Goal: Task Accomplishment & Management: Manage account settings

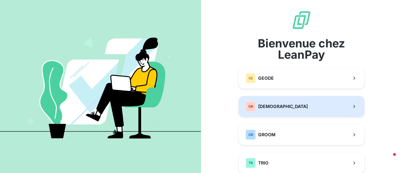
click at [289, 105] on button "GR GREENWISHES" at bounding box center [302, 106] width 126 height 21
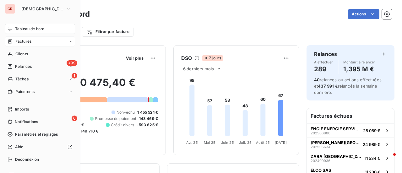
click at [30, 39] on span "Factures" at bounding box center [23, 42] width 16 height 6
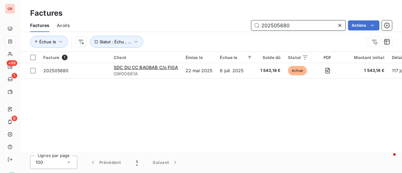
drag, startPoint x: 291, startPoint y: 26, endPoint x: 148, endPoint y: 36, distance: 143.3
click at [148, 36] on div "Factures Avoirs 202505680 Actions Échue le Statut : Échu , ..." at bounding box center [211, 35] width 382 height 33
paste input "7601"
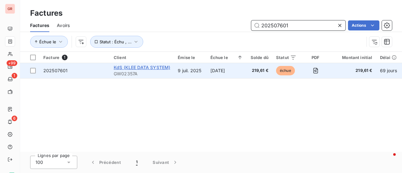
type input "202507601"
click at [140, 65] on span "KdS (KLEE DATA SYSTEM)" at bounding box center [142, 67] width 57 height 5
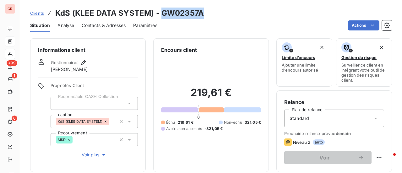
drag, startPoint x: 205, startPoint y: 16, endPoint x: 161, endPoint y: 14, distance: 43.8
click at [161, 14] on div "Clients KdS (KLEE DATA SYSTEM) - GW02357A" at bounding box center [211, 13] width 382 height 11
copy h3 "GW02357A"
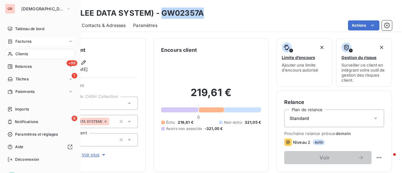
drag, startPoint x: 22, startPoint y: 41, endPoint x: 34, endPoint y: 39, distance: 12.4
click at [22, 41] on span "Factures" at bounding box center [23, 42] width 16 height 6
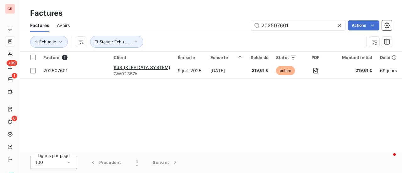
drag, startPoint x: 305, startPoint y: 22, endPoint x: 229, endPoint y: 25, distance: 75.5
click at [229, 25] on div "202507601 Actions" at bounding box center [234, 25] width 315 height 10
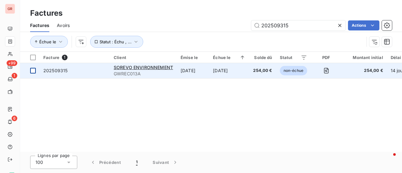
type input "202509315"
click at [35, 70] on div at bounding box center [33, 71] width 6 height 6
click at [158, 68] on span "SOREVO ENVIRONNEMENT" at bounding box center [143, 67] width 59 height 5
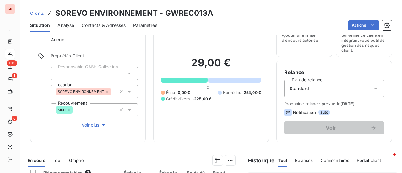
scroll to position [126, 0]
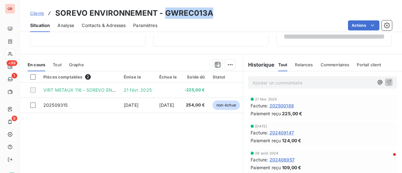
drag, startPoint x: 211, startPoint y: 14, endPoint x: 163, endPoint y: 15, distance: 47.8
click at [163, 15] on h3 "SOREVO ENVIRONNEMENT - GWREC013A" at bounding box center [134, 13] width 158 height 11
copy h3 "GWREC013A"
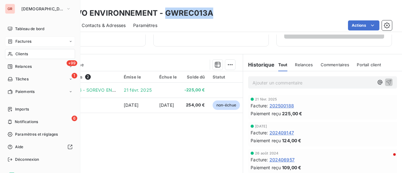
click at [19, 41] on span "Factures" at bounding box center [23, 42] width 16 height 6
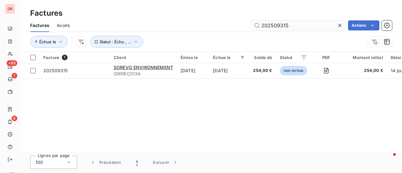
click at [306, 27] on input "202509315" at bounding box center [298, 25] width 94 height 10
drag, startPoint x: 301, startPoint y: 22, endPoint x: 137, endPoint y: 38, distance: 164.9
click at [138, 38] on div "Factures Avoirs 202509315 Actions Échue le Statut : Échu , ..." at bounding box center [211, 35] width 382 height 33
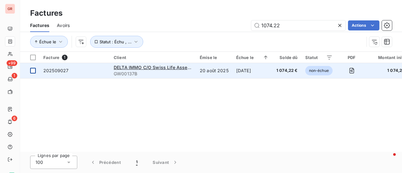
type input "1074.22"
click at [34, 69] on div at bounding box center [33, 71] width 6 height 6
click at [153, 67] on span "DELTA IMMO C/O Swiss Life Asset Managers [GEOGRAPHIC_DATA]" at bounding box center [186, 67] width 145 height 5
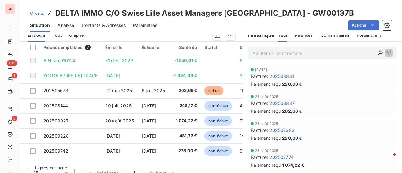
scroll to position [157, 0]
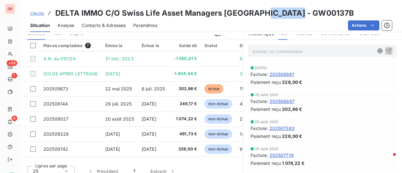
drag, startPoint x: 298, startPoint y: 16, endPoint x: 256, endPoint y: 17, distance: 41.5
click at [256, 17] on div "Clients DELTA IMMO C/O Swiss Life Asset Managers [GEOGRAPHIC_DATA] - GW00137B" at bounding box center [211, 13] width 382 height 11
copy h3 "GW00137B"
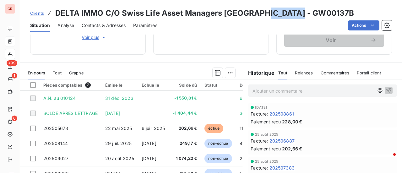
scroll to position [126, 0]
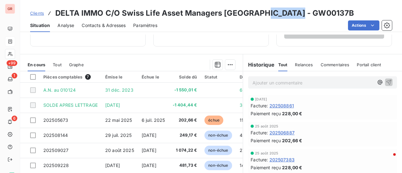
click at [298, 15] on div "Clients DELTA IMMO C/O Swiss Life Asset Managers [GEOGRAPHIC_DATA] - GW00137B" at bounding box center [211, 13] width 382 height 11
drag, startPoint x: 298, startPoint y: 15, endPoint x: 262, endPoint y: 15, distance: 36.5
click at [262, 15] on div "Clients DELTA IMMO C/O Swiss Life Asset Managers [GEOGRAPHIC_DATA] - GW00137B" at bounding box center [211, 13] width 382 height 11
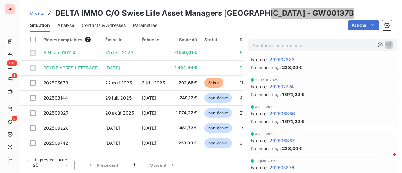
scroll to position [0, 0]
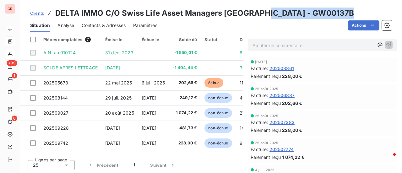
click at [119, 27] on span "Contacts & Adresses" at bounding box center [104, 25] width 44 height 6
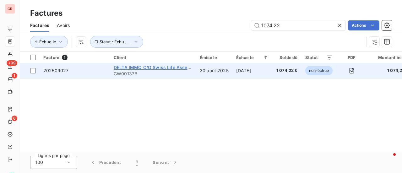
click at [154, 68] on span "DELTA IMMO C/O Swiss Life Asset Managers [GEOGRAPHIC_DATA]" at bounding box center [186, 67] width 145 height 5
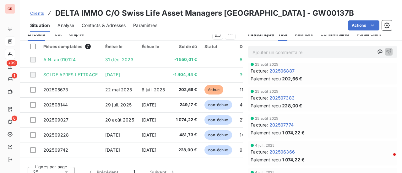
scroll to position [157, 0]
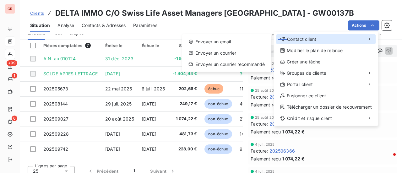
click at [311, 41] on span "Contact client" at bounding box center [301, 39] width 29 height 6
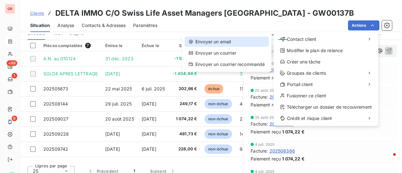
click at [228, 45] on div "Envoyer un email" at bounding box center [227, 42] width 84 height 10
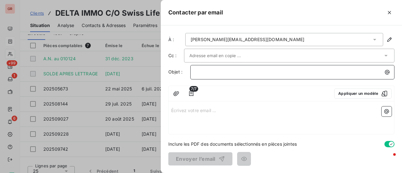
click at [225, 71] on p "﻿" at bounding box center [294, 72] width 197 height 7
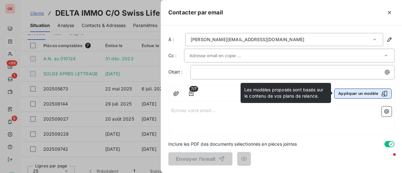
click at [385, 92] on icon "button" at bounding box center [385, 94] width 6 height 6
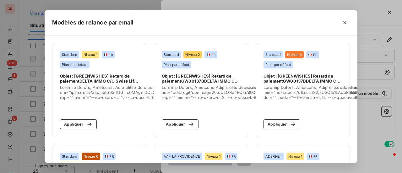
click at [385, 95] on div "Modèles de relance par email Standard Niveau 1 FR Plan par défaut Objet : [GREE…" at bounding box center [201, 86] width 402 height 173
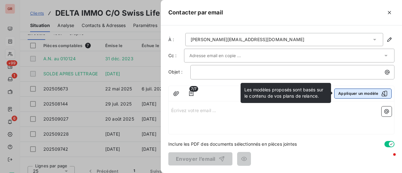
click at [384, 93] on icon "button" at bounding box center [385, 94] width 6 height 6
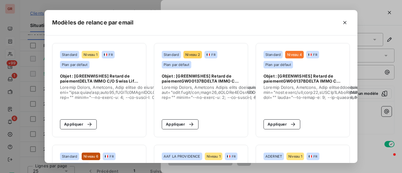
click at [385, 93] on div "Modèles de relance par email Standard Niveau 1 FR Plan par défaut Objet : [GREE…" at bounding box center [201, 86] width 402 height 173
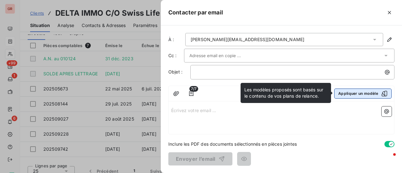
click at [388, 92] on icon "button" at bounding box center [385, 94] width 6 height 6
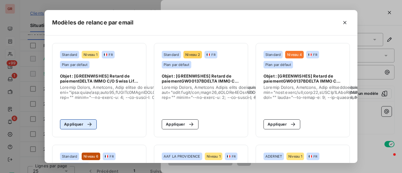
click at [74, 125] on button "Appliquer" at bounding box center [78, 124] width 37 height 10
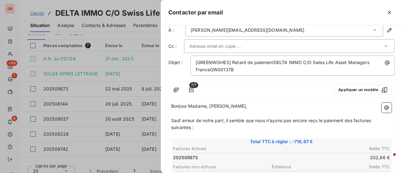
scroll to position [0, 0]
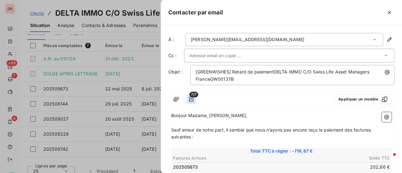
click at [192, 98] on icon "button" at bounding box center [191, 99] width 4 height 5
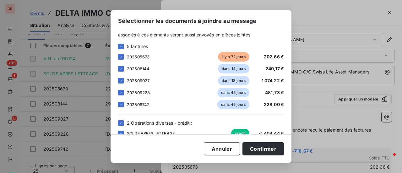
scroll to position [44, 0]
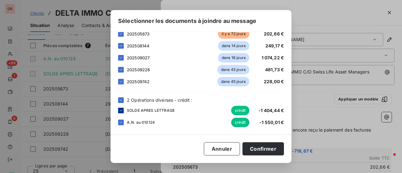
click at [120, 111] on icon at bounding box center [121, 110] width 2 height 1
click at [123, 122] on icon at bounding box center [121, 123] width 4 height 4
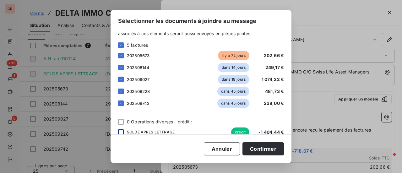
scroll to position [13, 0]
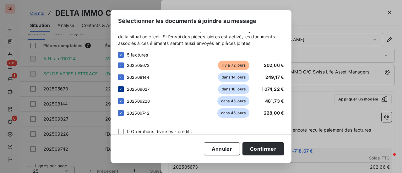
click at [121, 89] on icon at bounding box center [121, 89] width 4 height 4
click at [276, 148] on button "Confirmer" at bounding box center [263, 148] width 41 height 13
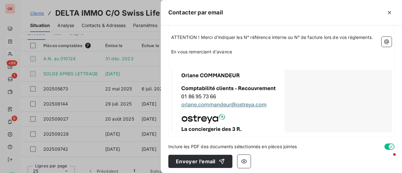
scroll to position [232, 0]
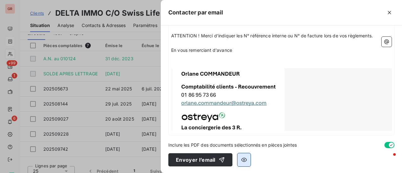
click at [246, 160] on icon "button" at bounding box center [244, 160] width 6 height 6
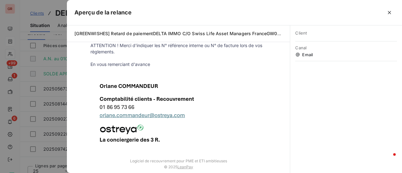
scroll to position [209, 0]
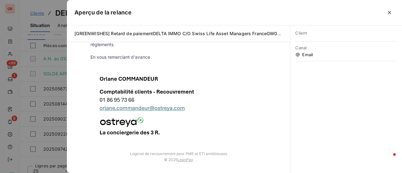
click at [47, 163] on div at bounding box center [201, 86] width 402 height 173
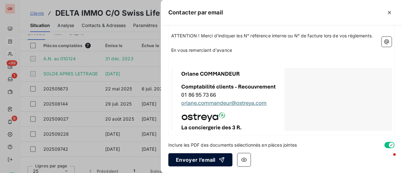
click at [204, 161] on button "Envoyer l’email" at bounding box center [200, 159] width 64 height 13
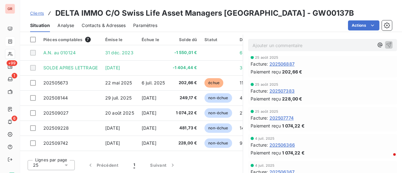
scroll to position [132, 0]
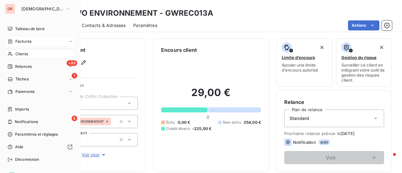
click at [30, 41] on span "Factures" at bounding box center [23, 42] width 16 height 6
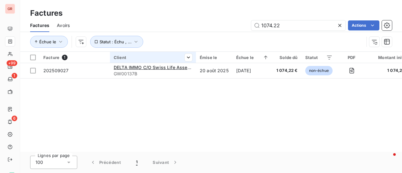
drag, startPoint x: 300, startPoint y: 26, endPoint x: 165, endPoint y: 53, distance: 137.2
click at [170, 52] on div "Factures Factures Avoirs 1074.22 Actions Échue le Statut : Échu , ... Facture 1…" at bounding box center [211, 86] width 382 height 173
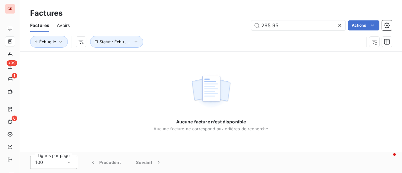
drag, startPoint x: 289, startPoint y: 27, endPoint x: 15, endPoint y: 102, distance: 283.7
click at [37, 96] on div "Factures Factures Avoirs 295.95 Actions Échue le Statut : Échu , ... Aucune fac…" at bounding box center [211, 86] width 382 height 173
drag, startPoint x: 228, startPoint y: 32, endPoint x: 174, endPoint y: 36, distance: 54.2
click at [179, 36] on div "Factures Avoirs cocojo Actions Échue le Statut : Échu , ..." at bounding box center [211, 35] width 382 height 33
drag, startPoint x: 290, startPoint y: 26, endPoint x: 13, endPoint y: 93, distance: 285.8
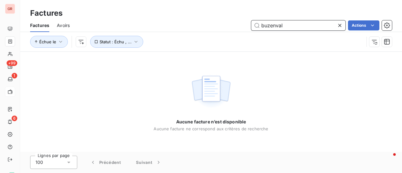
click at [66, 79] on div "Factures Factures Avoirs buzenval Actions Échue le Statut : Échu , ... Aucune f…" at bounding box center [211, 86] width 382 height 173
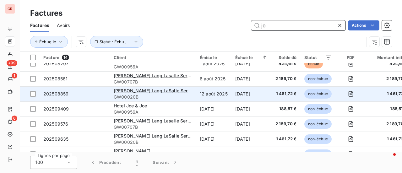
scroll to position [125, 0]
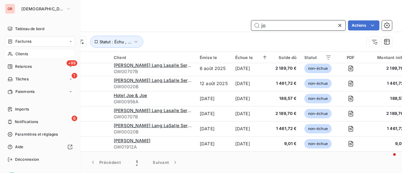
type input "jo"
click at [21, 52] on span "Clients" at bounding box center [21, 54] width 13 height 6
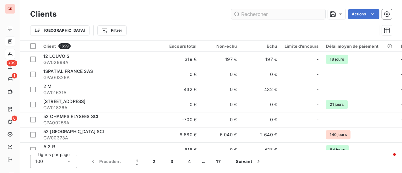
click at [258, 14] on input "text" at bounding box center [278, 14] width 94 height 10
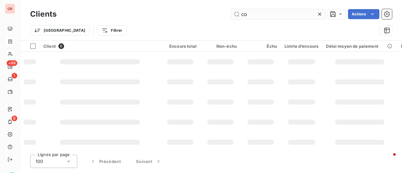
type input "c"
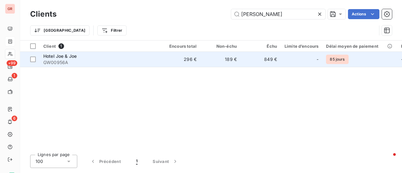
type input "[PERSON_NAME]"
click at [58, 56] on span "Hotel Joe & Joe" at bounding box center [59, 55] width 33 height 5
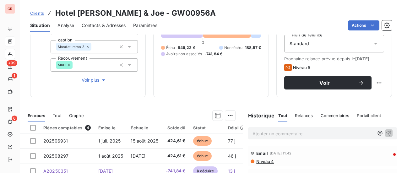
scroll to position [126, 0]
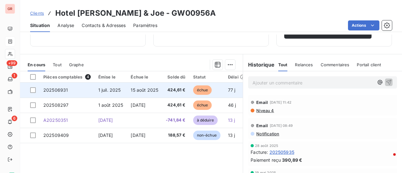
click at [63, 92] on td "202506931" at bounding box center [67, 90] width 55 height 15
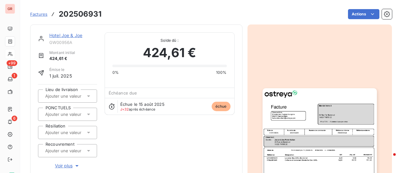
click at [310, 124] on img "button" at bounding box center [320, 169] width 114 height 162
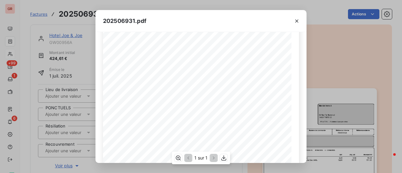
scroll to position [56, 0]
click at [297, 22] on icon "button" at bounding box center [297, 21] width 6 height 6
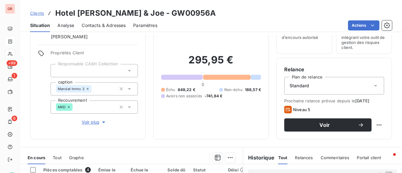
scroll to position [31, 0]
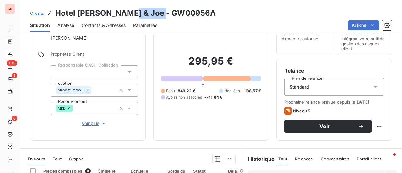
drag, startPoint x: 167, startPoint y: 13, endPoint x: 122, endPoint y: 12, distance: 44.9
click at [122, 12] on div "Clients Hotel [PERSON_NAME] & [PERSON_NAME] - GW00956A" at bounding box center [211, 13] width 382 height 11
copy h3 "GW00956A"
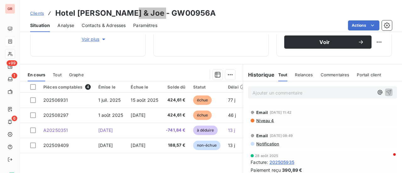
scroll to position [126, 0]
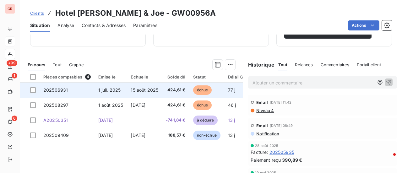
drag, startPoint x: 34, startPoint y: 91, endPoint x: 45, endPoint y: 91, distance: 11.3
click at [34, 91] on div at bounding box center [33, 90] width 6 height 6
click at [58, 91] on span "202506931" at bounding box center [55, 89] width 25 height 5
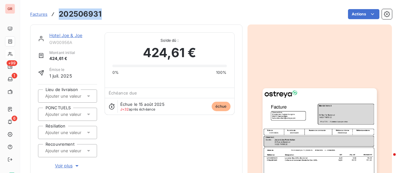
drag, startPoint x: 102, startPoint y: 15, endPoint x: 57, endPoint y: 15, distance: 44.9
click at [57, 15] on div "Factures 202506931 Actions" at bounding box center [211, 14] width 362 height 13
copy h3 "202506931"
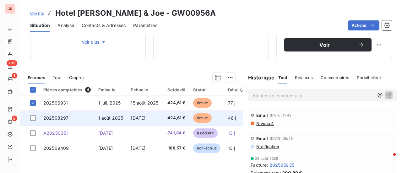
scroll to position [157, 0]
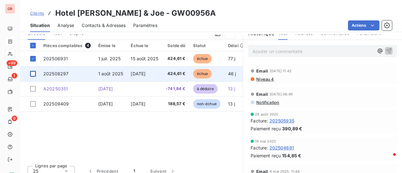
click at [34, 74] on div at bounding box center [33, 74] width 6 height 6
drag, startPoint x: 71, startPoint y: 72, endPoint x: 42, endPoint y: 74, distance: 28.4
click at [42, 74] on td "202508297" at bounding box center [67, 73] width 55 height 15
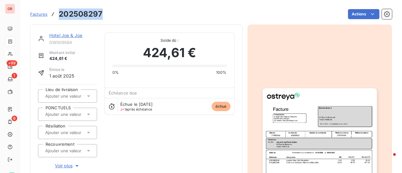
drag, startPoint x: 104, startPoint y: 14, endPoint x: 59, endPoint y: 15, distance: 45.6
click at [59, 15] on div "Factures 202508297 Actions" at bounding box center [211, 14] width 362 height 13
copy h3 "202508297"
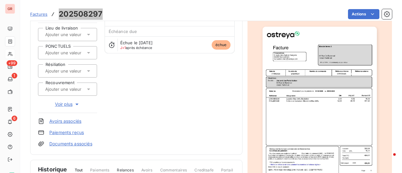
scroll to position [63, 0]
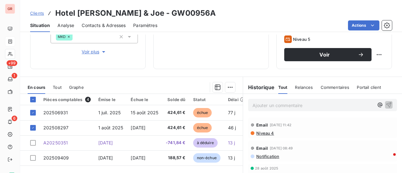
scroll to position [126, 0]
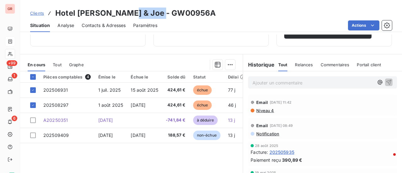
drag, startPoint x: 163, startPoint y: 16, endPoint x: 120, endPoint y: 16, distance: 42.4
click at [120, 16] on h3 "Hotel [PERSON_NAME] & Joe - GW00956A" at bounding box center [135, 13] width 161 height 11
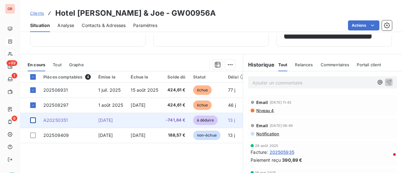
click at [33, 120] on div at bounding box center [33, 121] width 6 height 6
click at [60, 119] on span "A20250351" at bounding box center [55, 120] width 25 height 5
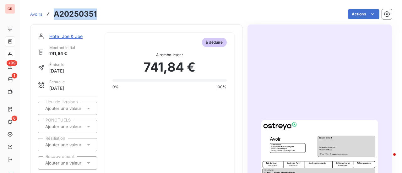
drag, startPoint x: 99, startPoint y: 16, endPoint x: 50, endPoint y: 17, distance: 48.7
click at [50, 17] on div "Avoirs A20250351 Actions" at bounding box center [211, 14] width 362 height 13
copy h3 "A20250351"
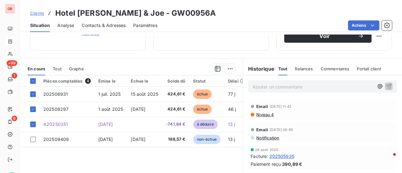
scroll to position [126, 0]
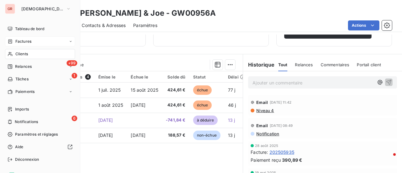
click at [22, 45] on div "Factures" at bounding box center [40, 41] width 70 height 10
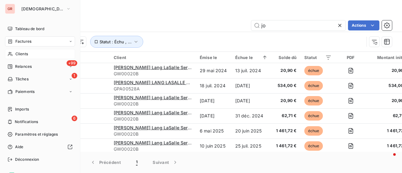
click at [26, 42] on span "Factures" at bounding box center [23, 42] width 16 height 6
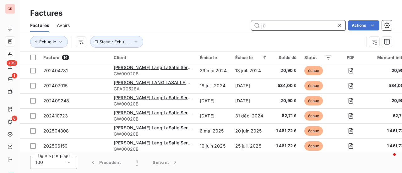
drag, startPoint x: 294, startPoint y: 25, endPoint x: 169, endPoint y: 26, distance: 124.8
click at [172, 26] on div "jo Actions" at bounding box center [234, 25] width 315 height 10
paste input "202507421"
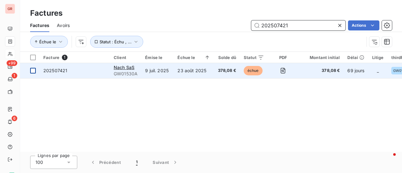
type input "202507421"
click at [35, 71] on div at bounding box center [33, 71] width 6 height 6
click at [132, 71] on span "GW01530A" at bounding box center [126, 74] width 24 height 6
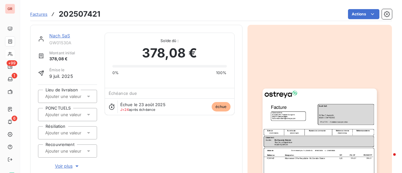
click at [59, 36] on link "Nach SaS" at bounding box center [59, 35] width 21 height 5
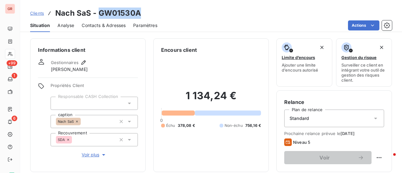
drag, startPoint x: 136, startPoint y: 15, endPoint x: 100, endPoint y: 17, distance: 36.2
click at [100, 17] on h3 "Nach SaS - GW01530A" at bounding box center [98, 13] width 86 height 11
copy h3 "GW01530A"
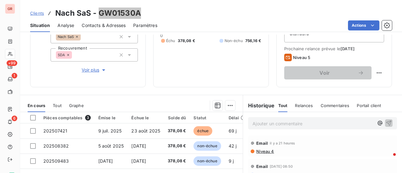
scroll to position [94, 0]
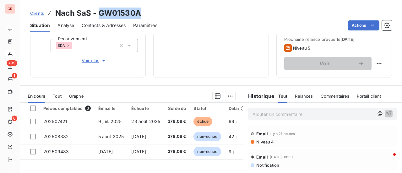
click at [116, 25] on span "Contacts & Adresses" at bounding box center [104, 25] width 44 height 6
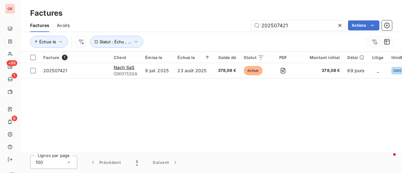
drag, startPoint x: 291, startPoint y: 26, endPoint x: 158, endPoint y: 38, distance: 133.5
click at [158, 38] on div "Factures Avoirs 202507421 Actions Échue le Statut : Échu , ..." at bounding box center [211, 35] width 382 height 33
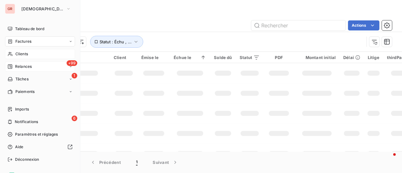
click at [69, 65] on span "+99" at bounding box center [72, 63] width 11 height 6
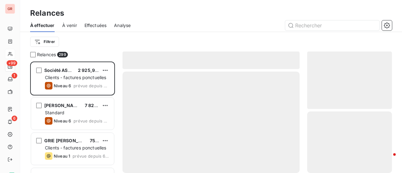
scroll to position [107, 80]
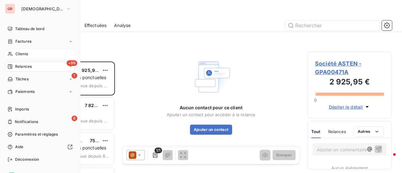
click at [12, 64] on icon at bounding box center [10, 66] width 5 height 5
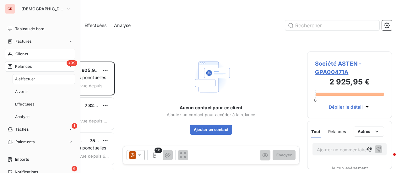
click at [33, 79] on span "À effectuer" at bounding box center [25, 79] width 20 height 6
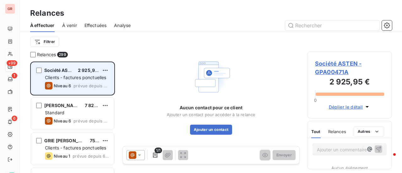
click at [92, 74] on div "Clients - factures ponctuelles" at bounding box center [77, 77] width 64 height 6
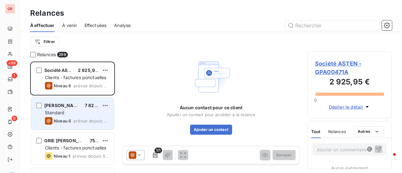
click at [58, 113] on span "Standard" at bounding box center [54, 112] width 19 height 5
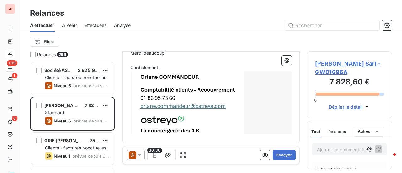
scroll to position [309, 0]
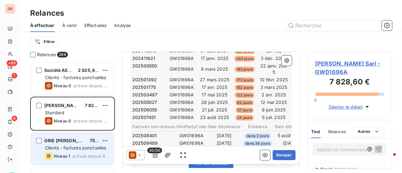
click at [72, 141] on span "GRIE [PERSON_NAME] C/O COGEVA PM" at bounding box center [87, 140] width 87 height 5
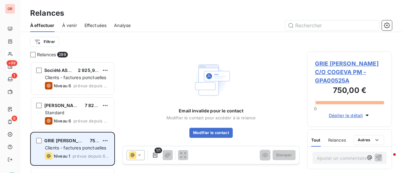
click at [77, 148] on span "Clients - factures ponctuelles" at bounding box center [76, 147] width 62 height 5
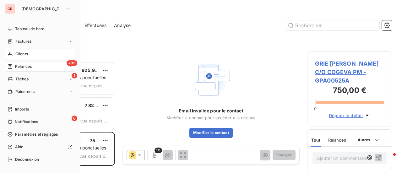
click at [25, 43] on span "Factures" at bounding box center [23, 42] width 16 height 6
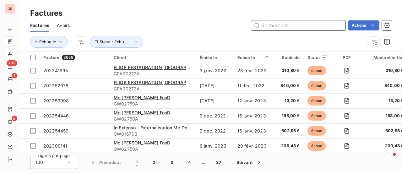
click at [272, 25] on input "text" at bounding box center [298, 25] width 94 height 10
paste input "202508084 CLT"
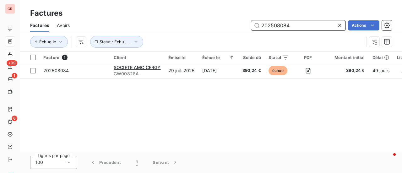
type input "202508084"
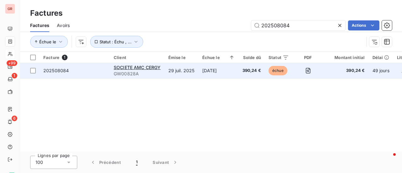
drag, startPoint x: 32, startPoint y: 71, endPoint x: 136, endPoint y: 64, distance: 104.3
click at [32, 71] on div at bounding box center [33, 71] width 6 height 6
click at [143, 70] on div "SOCIETE AMC CERGY" at bounding box center [137, 67] width 47 height 6
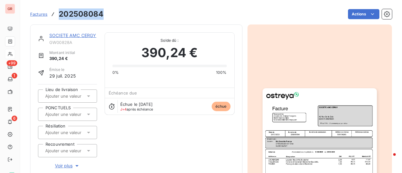
drag, startPoint x: 106, startPoint y: 14, endPoint x: 59, endPoint y: 14, distance: 46.2
click at [58, 14] on div "Factures 202508084 Actions" at bounding box center [211, 14] width 362 height 13
copy h3 "202508084"
drag, startPoint x: 72, startPoint y: 35, endPoint x: 82, endPoint y: 33, distance: 9.9
click at [72, 35] on link "SOCIETE AMC CERGY" at bounding box center [72, 35] width 47 height 5
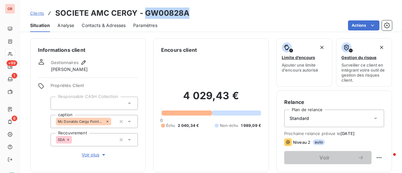
drag, startPoint x: 185, startPoint y: 16, endPoint x: 144, endPoint y: 18, distance: 41.5
click at [144, 18] on div "Clients SOCIETE AMC CERGY - GW00828A" at bounding box center [211, 13] width 382 height 11
copy h3 "GW00828A"
click at [198, 16] on div "Clients SOCIETE AMC CERGY - GW00828A" at bounding box center [211, 13] width 382 height 11
drag, startPoint x: 190, startPoint y: 15, endPoint x: 143, endPoint y: 13, distance: 46.5
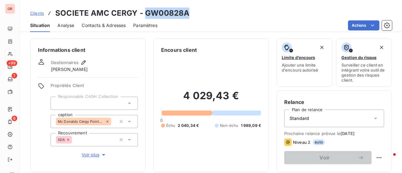
click at [143, 13] on div "Clients SOCIETE AMC CERGY - GW00828A" at bounding box center [211, 13] width 382 height 11
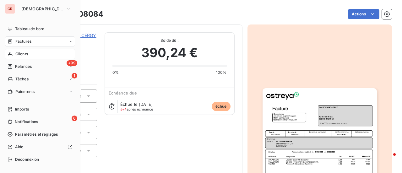
click at [22, 41] on span "Factures" at bounding box center [23, 42] width 16 height 6
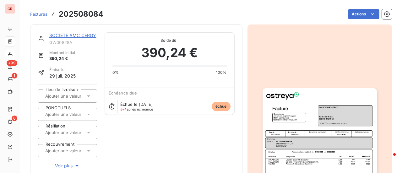
click at [74, 36] on link "SOCIETE AMC CERGY" at bounding box center [72, 35] width 47 height 5
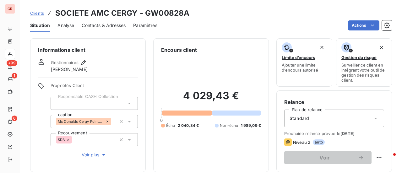
scroll to position [94, 0]
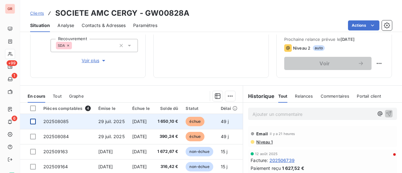
click at [33, 123] on div at bounding box center [33, 122] width 6 height 6
click at [109, 121] on span "29 juil. 2025" at bounding box center [111, 121] width 26 height 5
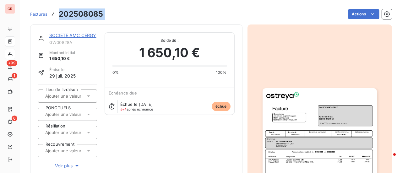
drag, startPoint x: 109, startPoint y: 16, endPoint x: 58, endPoint y: 14, distance: 51.3
click at [58, 14] on div "Factures 202508085 Actions" at bounding box center [211, 14] width 362 height 13
drag, startPoint x: 83, startPoint y: 35, endPoint x: 94, endPoint y: 36, distance: 11.0
click at [83, 35] on link "SOCIETE AMC CERGY" at bounding box center [72, 35] width 47 height 5
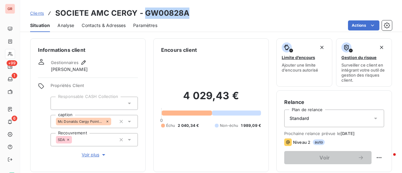
drag, startPoint x: 185, startPoint y: 15, endPoint x: 145, endPoint y: 14, distance: 40.2
click at [145, 14] on div "Clients SOCIETE AMC CERGY - GW00828A" at bounding box center [211, 13] width 382 height 11
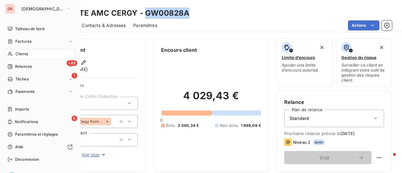
drag, startPoint x: 31, startPoint y: 42, endPoint x: 96, endPoint y: 37, distance: 65.6
click at [31, 42] on span "Factures" at bounding box center [23, 42] width 16 height 6
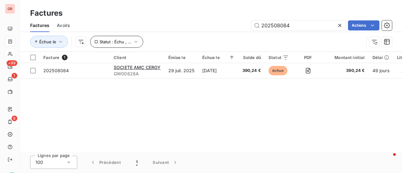
drag, startPoint x: 303, startPoint y: 27, endPoint x: 92, endPoint y: 44, distance: 211.2
click at [132, 38] on div "Factures Avoirs 202508084 Actions Échue le Statut : Échu , ..." at bounding box center [211, 35] width 382 height 33
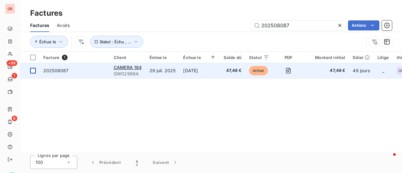
type input "202508087"
click at [34, 71] on div at bounding box center [33, 71] width 6 height 6
click at [125, 69] on span "CAMERA 184" at bounding box center [128, 67] width 28 height 5
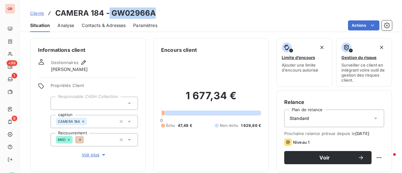
drag, startPoint x: 156, startPoint y: 15, endPoint x: 109, endPoint y: 14, distance: 46.5
click at [109, 14] on div "Clients CAMERA 184 - GW02966A" at bounding box center [211, 13] width 382 height 11
drag, startPoint x: 163, startPoint y: 17, endPoint x: 158, endPoint y: 15, distance: 5.5
click at [163, 17] on div "Clients CAMERA 184 - GW02966A" at bounding box center [211, 13] width 382 height 11
drag, startPoint x: 157, startPoint y: 14, endPoint x: 113, endPoint y: 14, distance: 43.7
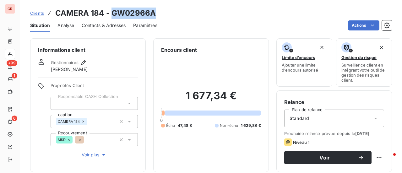
click at [113, 14] on div "Clients CAMERA 184 - GW02966A" at bounding box center [211, 13] width 382 height 11
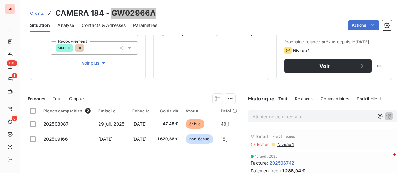
scroll to position [94, 0]
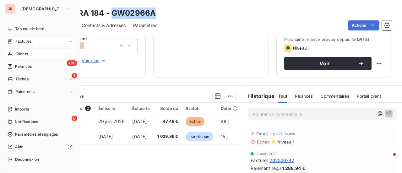
click at [23, 41] on span "Factures" at bounding box center [23, 42] width 16 height 6
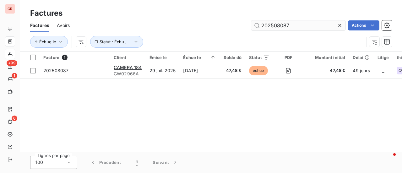
click at [297, 23] on input "202508087" at bounding box center [298, 25] width 94 height 10
drag, startPoint x: 295, startPoint y: 24, endPoint x: 194, endPoint y: 33, distance: 101.6
click at [194, 33] on div "Factures Avoirs 202508087 Actions Échue le Statut : Échu , ..." at bounding box center [211, 35] width 382 height 33
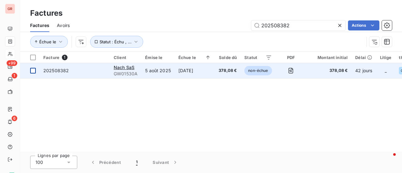
type input "202508382"
click at [34, 71] on div at bounding box center [33, 71] width 6 height 6
click at [120, 70] on div "Nach SaS" at bounding box center [126, 67] width 24 height 6
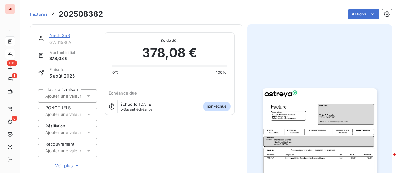
click at [66, 35] on link "Nach SaS" at bounding box center [59, 35] width 21 height 5
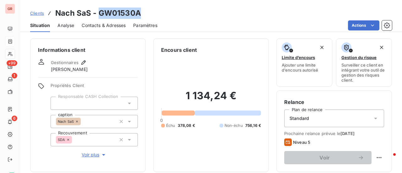
drag, startPoint x: 133, startPoint y: 15, endPoint x: 99, endPoint y: 16, distance: 33.6
click at [99, 16] on div "Clients Nach SaS - GW01530A" at bounding box center [211, 13] width 382 height 11
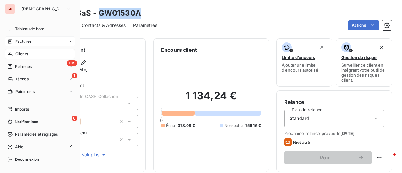
drag, startPoint x: 28, startPoint y: 41, endPoint x: 35, endPoint y: 41, distance: 7.2
click at [28, 41] on span "Factures" at bounding box center [23, 42] width 16 height 6
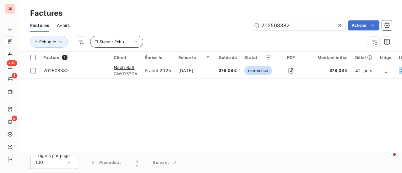
drag, startPoint x: 296, startPoint y: 25, endPoint x: 140, endPoint y: 44, distance: 157.0
click at [140, 44] on div "Factures Avoirs 202508382 Actions Échue le Statut : Échu , ..." at bounding box center [211, 35] width 382 height 33
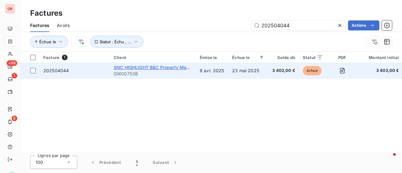
type input "202504044"
click at [125, 69] on span "SNC HIGHLIGHT B&C Property Management" at bounding box center [161, 67] width 94 height 5
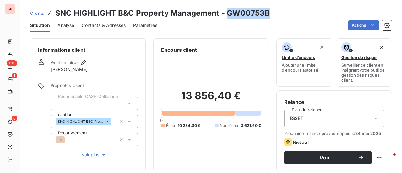
drag, startPoint x: 271, startPoint y: 10, endPoint x: 226, endPoint y: 14, distance: 44.8
click at [226, 14] on div "Clients SNC HIGHLIGHT B&C Property Management - GW00753B" at bounding box center [211, 13] width 382 height 11
click at [96, 23] on span "Contacts & Adresses" at bounding box center [104, 25] width 44 height 6
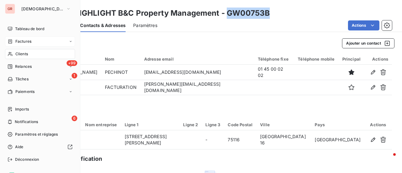
click at [23, 41] on span "Factures" at bounding box center [23, 42] width 16 height 6
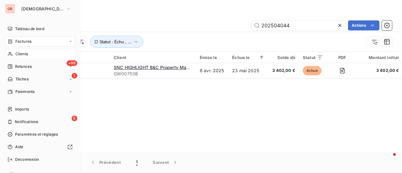
click at [25, 40] on span "Factures" at bounding box center [23, 42] width 16 height 6
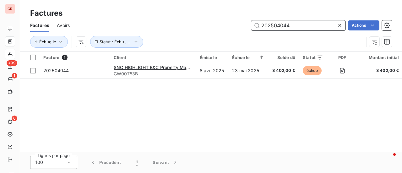
drag, startPoint x: 297, startPoint y: 25, endPoint x: 147, endPoint y: 47, distance: 151.9
click at [147, 47] on div "Factures Avoirs 202504044 Actions Échue le Statut : Échu , ..." at bounding box center [211, 35] width 382 height 33
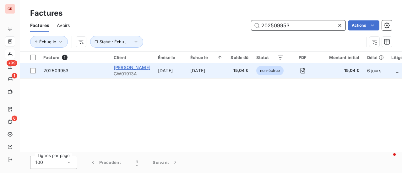
type input "202509953"
click at [126, 68] on span "[PERSON_NAME]" at bounding box center [132, 67] width 37 height 5
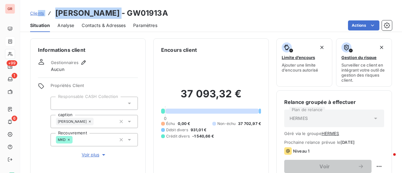
drag, startPoint x: 108, startPoint y: 15, endPoint x: 38, endPoint y: 15, distance: 70.1
click at [38, 15] on div "Clients [PERSON_NAME] - GW01913A" at bounding box center [99, 13] width 138 height 11
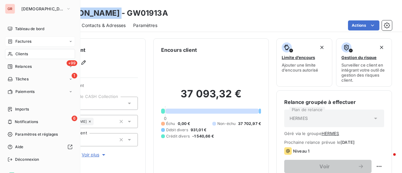
drag, startPoint x: 25, startPoint y: 40, endPoint x: 33, endPoint y: 41, distance: 8.2
click at [25, 40] on span "Factures" at bounding box center [23, 42] width 16 height 6
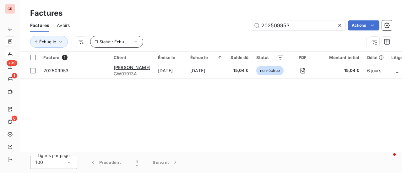
drag, startPoint x: 299, startPoint y: 26, endPoint x: 95, endPoint y: 38, distance: 204.0
click at [112, 38] on div "Factures Avoirs 202509953 Actions Échue le Statut : Échu , ..." at bounding box center [211, 35] width 382 height 33
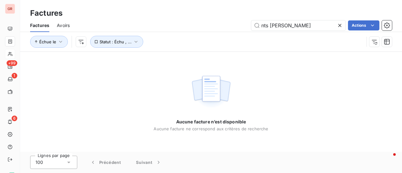
drag, startPoint x: 270, startPoint y: 26, endPoint x: 112, endPoint y: 51, distance: 160.0
click at [122, 48] on div "Factures Avoirs nts [PERSON_NAME] Actions Échue le Statut : Échu , ..." at bounding box center [211, 35] width 382 height 33
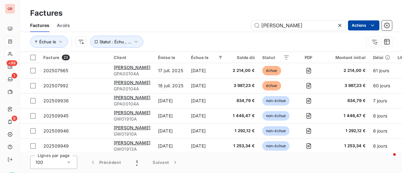
click at [376, 23] on html "GR +99 1 6 Factures Factures Avoirs [PERSON_NAME] Actions Échue le Statut : Éch…" at bounding box center [201, 86] width 402 height 173
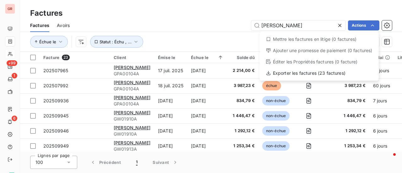
click at [315, 12] on html "GR +99 1 6 Factures Factures Avoirs [PERSON_NAME] Actions Mettre les factures e…" at bounding box center [201, 86] width 402 height 173
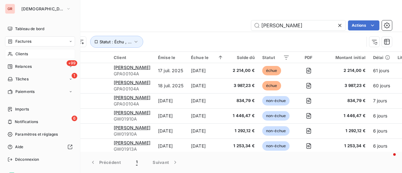
click at [31, 41] on span "Factures" at bounding box center [23, 42] width 16 height 6
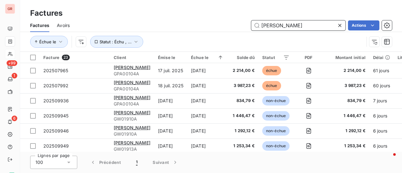
click at [310, 25] on input "[PERSON_NAME]" at bounding box center [298, 25] width 94 height 10
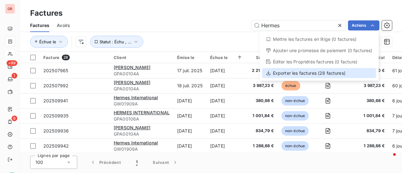
click at [306, 74] on div "Exporter les factures (28 factures)" at bounding box center [319, 73] width 114 height 10
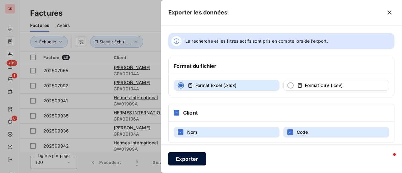
click at [196, 161] on button "Exporter" at bounding box center [187, 158] width 38 height 13
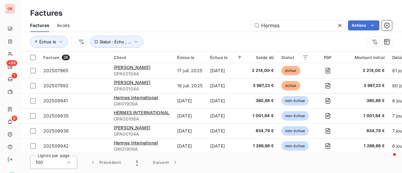
click at [190, 18] on div "Factures" at bounding box center [211, 13] width 382 height 11
drag, startPoint x: 288, startPoint y: 22, endPoint x: 89, endPoint y: 28, distance: 199.0
click at [138, 27] on div "Hermes Actions" at bounding box center [234, 25] width 315 height 10
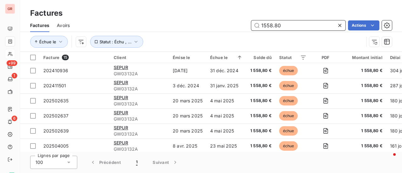
drag, startPoint x: 289, startPoint y: 26, endPoint x: 190, endPoint y: 39, distance: 99.5
click at [212, 32] on div "Factures Avoirs 1558.80 Actions Échue le Statut : Échu , ..." at bounding box center [211, 35] width 382 height 33
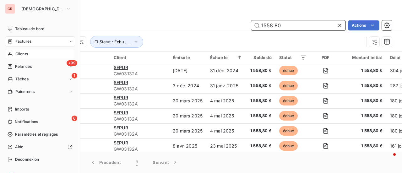
type input "1558.80"
click at [24, 56] on span "Clients" at bounding box center [21, 54] width 13 height 6
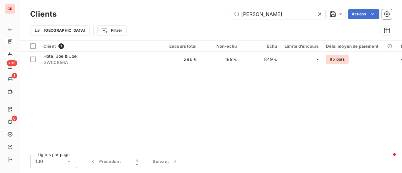
drag, startPoint x: 254, startPoint y: 14, endPoint x: 157, endPoint y: 37, distance: 99.4
click at [168, 35] on div "Clients joe Actions Trier Filtrer" at bounding box center [211, 24] width 362 height 33
type input "tenotel"
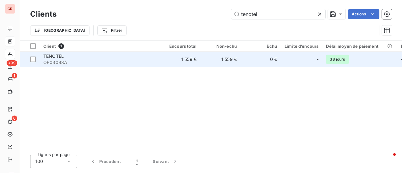
click at [56, 58] on span "TENOTEL" at bounding box center [53, 55] width 20 height 5
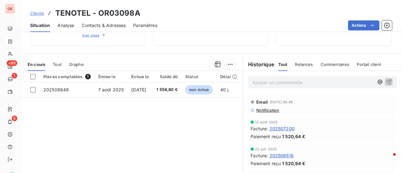
scroll to position [126, 0]
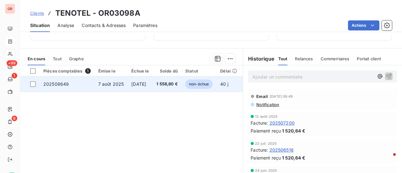
click at [115, 84] on span "7 août 2025" at bounding box center [111, 83] width 26 height 5
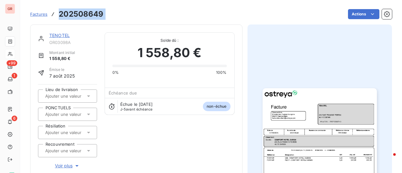
drag, startPoint x: 110, startPoint y: 14, endPoint x: 60, endPoint y: 14, distance: 50.0
click at [60, 14] on div "Factures 202508649 Actions" at bounding box center [211, 14] width 362 height 13
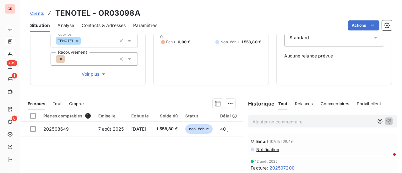
scroll to position [94, 0]
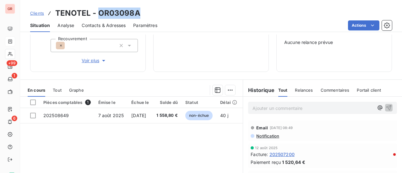
drag, startPoint x: 140, startPoint y: 14, endPoint x: 97, endPoint y: 14, distance: 43.1
click at [97, 14] on div "Clients TENOTEL - OR03098A" at bounding box center [211, 13] width 382 height 11
click at [105, 26] on span "Contacts & Adresses" at bounding box center [104, 25] width 44 height 6
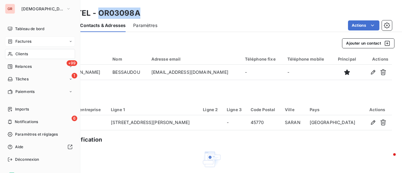
click at [27, 44] on span "Factures" at bounding box center [23, 42] width 16 height 6
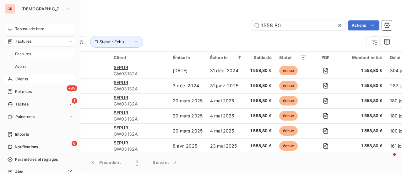
click at [31, 29] on span "Tableau de bord" at bounding box center [29, 29] width 29 height 6
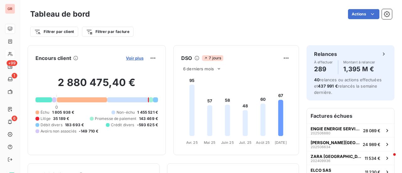
click at [134, 57] on span "Voir plus" at bounding box center [135, 58] width 18 height 5
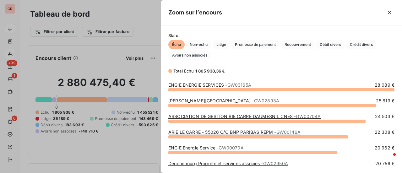
scroll to position [79, 236]
click at [149, 9] on div at bounding box center [201, 86] width 402 height 173
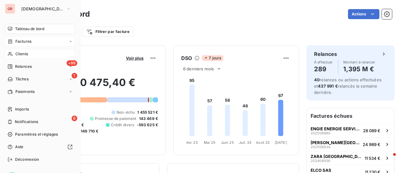
drag, startPoint x: 27, startPoint y: 42, endPoint x: 40, endPoint y: 42, distance: 12.6
click at [27, 42] on span "Factures" at bounding box center [23, 42] width 16 height 6
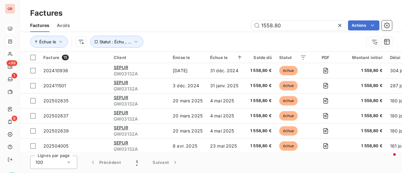
drag, startPoint x: 292, startPoint y: 25, endPoint x: 143, endPoint y: 46, distance: 151.0
click at [153, 45] on div "Factures Avoirs 1558.80 Actions Échue le Statut : Échu , ..." at bounding box center [211, 35] width 382 height 33
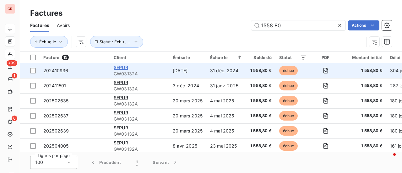
click at [125, 69] on span "SEPUR" at bounding box center [121, 67] width 14 height 5
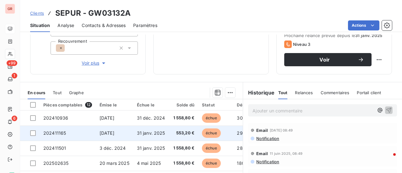
scroll to position [31, 0]
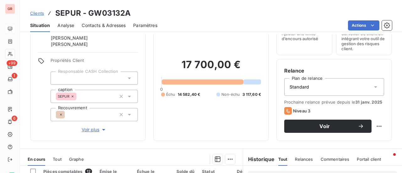
click at [115, 25] on span "Contacts & Adresses" at bounding box center [104, 25] width 44 height 6
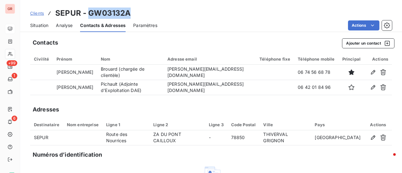
drag, startPoint x: 131, startPoint y: 11, endPoint x: 88, endPoint y: 14, distance: 43.1
click at [88, 14] on div "Clients SEPUR - GW03132A" at bounding box center [211, 13] width 382 height 11
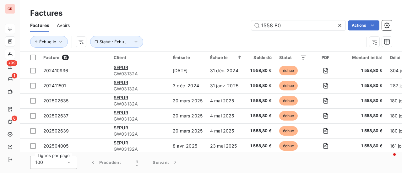
drag, startPoint x: 290, startPoint y: 26, endPoint x: 183, endPoint y: 27, distance: 107.5
click at [200, 26] on div "1558.80 Actions" at bounding box center [234, 25] width 315 height 10
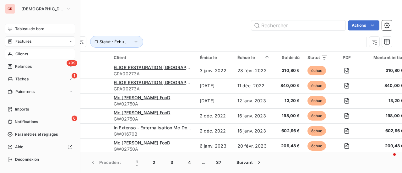
drag, startPoint x: 28, startPoint y: 39, endPoint x: 46, endPoint y: 38, distance: 17.9
click at [28, 39] on span "Factures" at bounding box center [23, 42] width 16 height 6
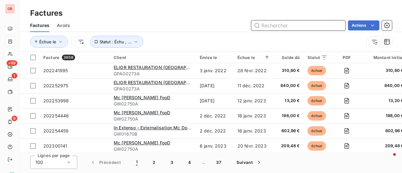
click at [267, 25] on input "text" at bounding box center [298, 25] width 94 height 10
paste input "GW03132A"
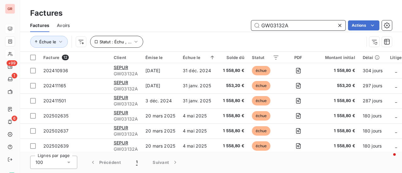
type input "GW03132A"
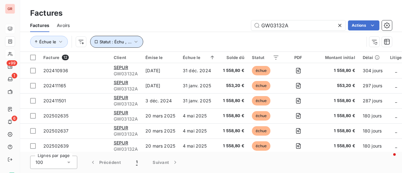
click at [115, 42] on span "Statut : Échu , ..." at bounding box center [116, 41] width 32 height 5
click at [173, 12] on div "Factures" at bounding box center [211, 13] width 382 height 11
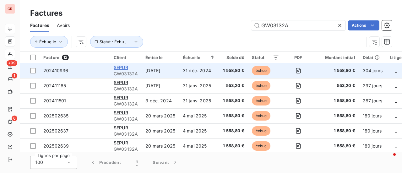
click at [121, 66] on span "SEPUR" at bounding box center [121, 67] width 14 height 5
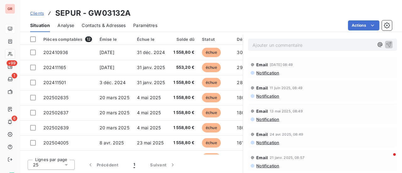
click at [113, 25] on span "Contacts & Adresses" at bounding box center [104, 25] width 44 height 6
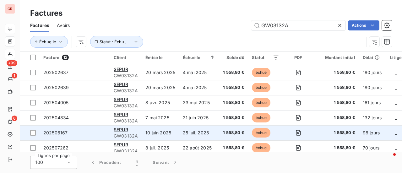
scroll to position [95, 0]
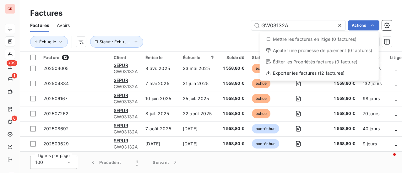
drag, startPoint x: 158, startPoint y: 22, endPoint x: 131, endPoint y: 33, distance: 28.9
click at [157, 21] on html "GR +99 1 6 Factures Factures Avoirs GW03132A Actions Mettre les factures en lit…" at bounding box center [201, 86] width 402 height 173
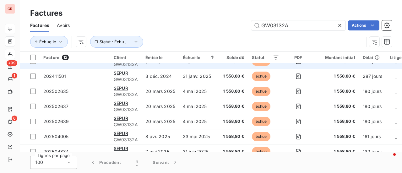
scroll to position [0, 0]
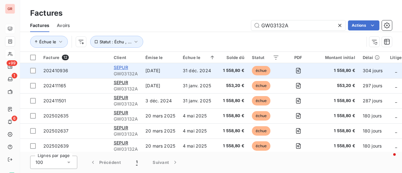
click at [121, 68] on span "SEPUR" at bounding box center [121, 67] width 14 height 5
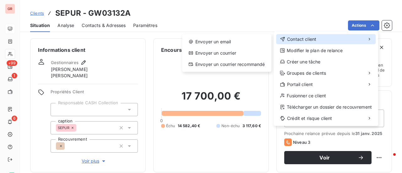
click at [310, 36] on span "Contact client" at bounding box center [301, 39] width 29 height 6
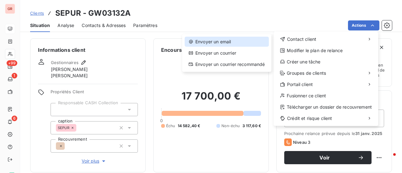
click at [229, 44] on div "Envoyer un email" at bounding box center [227, 42] width 84 height 10
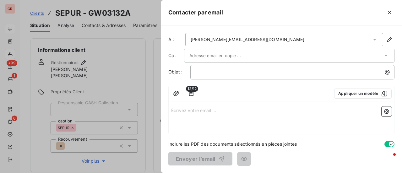
click at [245, 56] on div at bounding box center [287, 55] width 194 height 9
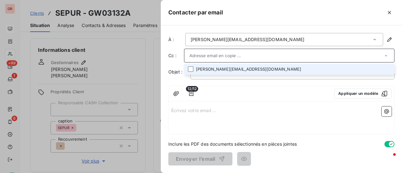
click at [238, 69] on li "[PERSON_NAME][EMAIL_ADDRESS][DOMAIN_NAME]" at bounding box center [289, 69] width 211 height 11
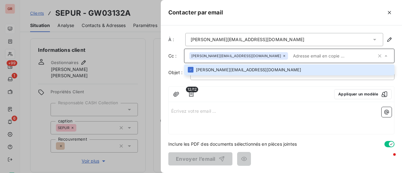
click at [200, 115] on div "Écrivez votre email ... ﻿" at bounding box center [282, 120] width 226 height 30
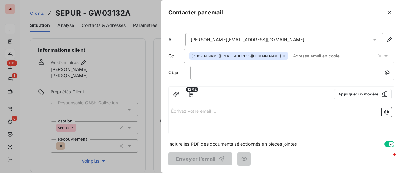
click at [192, 113] on p "Écrivez votre email ... ﻿" at bounding box center [281, 110] width 221 height 7
click at [391, 12] on icon "button" at bounding box center [390, 12] width 6 height 6
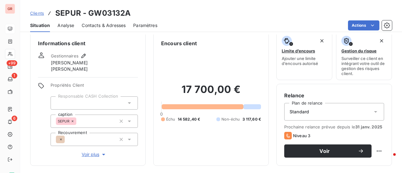
scroll to position [69, 0]
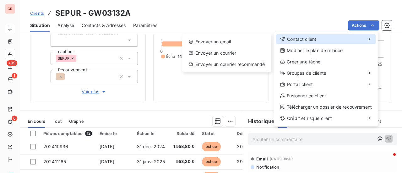
click at [313, 39] on span "Contact client" at bounding box center [301, 39] width 29 height 6
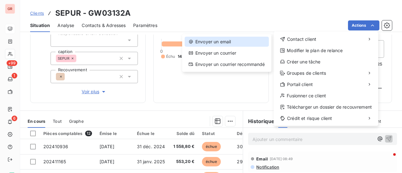
click at [229, 40] on div "Envoyer un email" at bounding box center [227, 42] width 84 height 10
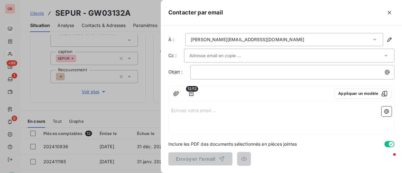
click at [216, 50] on div at bounding box center [289, 56] width 211 height 14
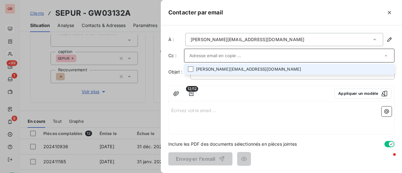
click at [227, 68] on li "[PERSON_NAME][EMAIL_ADDRESS][DOMAIN_NAME]" at bounding box center [289, 69] width 211 height 11
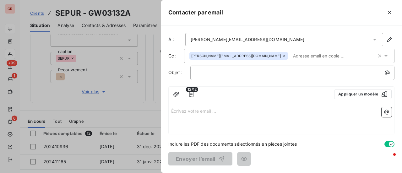
click at [218, 116] on div "Écrivez votre email ... ﻿" at bounding box center [282, 120] width 226 height 30
click at [177, 116] on div "Écrivez votre email ... ﻿" at bounding box center [282, 120] width 226 height 30
click at [389, 112] on icon "button" at bounding box center [387, 112] width 6 height 6
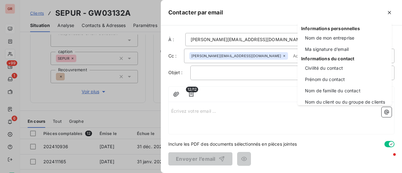
click at [267, 132] on html "GR +99 1 6 Clients SEPUR - GW03132A Situation Analyse Contacts & Adresses Param…" at bounding box center [201, 86] width 402 height 173
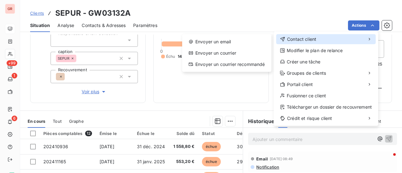
click at [317, 38] on div "Contact client" at bounding box center [326, 39] width 100 height 10
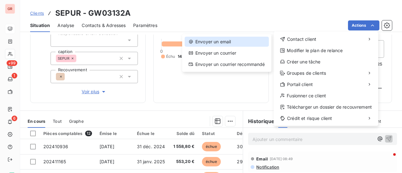
click at [226, 39] on div "Envoyer un email" at bounding box center [227, 42] width 84 height 10
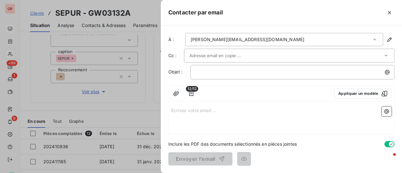
click at [218, 55] on input "text" at bounding box center [224, 55] width 68 height 9
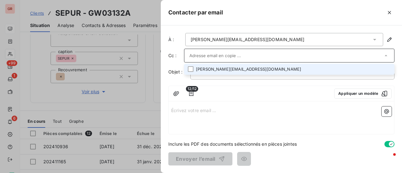
click at [228, 66] on li "[PERSON_NAME][EMAIL_ADDRESS][DOMAIN_NAME]" at bounding box center [289, 69] width 211 height 11
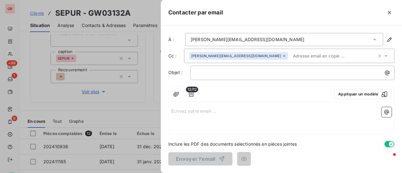
click at [203, 111] on p "Écrivez votre email ... ﻿" at bounding box center [281, 110] width 221 height 7
click at [382, 93] on icon "button" at bounding box center [385, 94] width 6 height 6
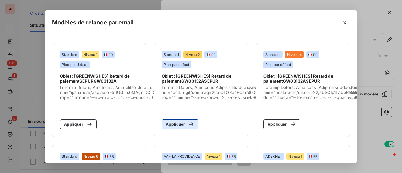
click at [179, 125] on button "Appliquer" at bounding box center [180, 124] width 37 height 10
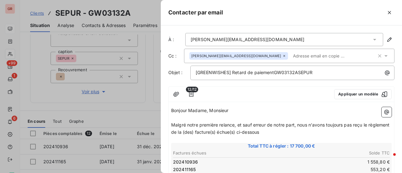
click at [346, 107] on p "Bonjour Madame, Monsieur" at bounding box center [281, 110] width 221 height 7
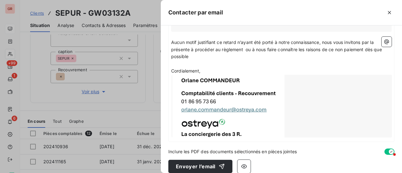
scroll to position [266, 0]
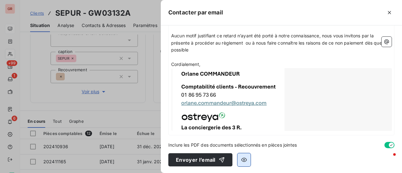
click at [245, 159] on icon "button" at bounding box center [244, 160] width 6 height 6
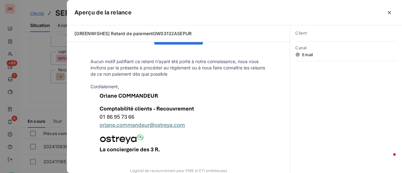
scroll to position [257, 0]
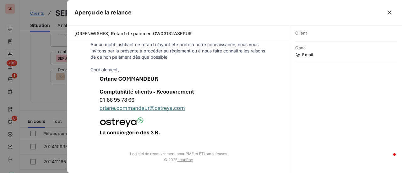
click at [48, 113] on div at bounding box center [201, 86] width 402 height 173
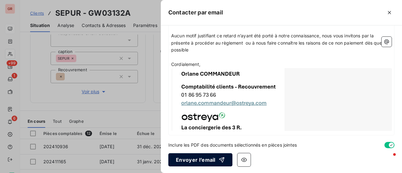
click at [202, 161] on button "Envoyer l’email" at bounding box center [200, 159] width 64 height 13
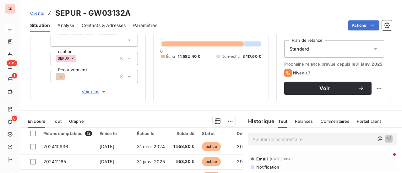
click at [108, 26] on span "Contacts & Adresses" at bounding box center [104, 25] width 44 height 6
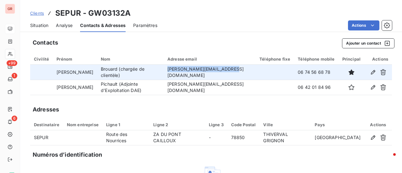
drag, startPoint x: 237, startPoint y: 71, endPoint x: 173, endPoint y: 74, distance: 64.2
click at [173, 74] on td "[PERSON_NAME][EMAIL_ADDRESS][DOMAIN_NAME]" at bounding box center [210, 72] width 92 height 15
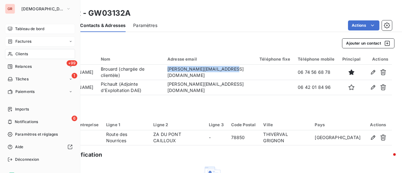
click at [29, 40] on span "Factures" at bounding box center [23, 42] width 16 height 6
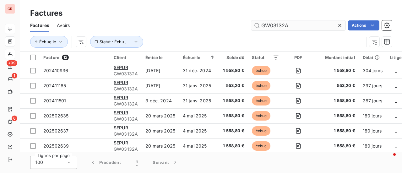
click at [293, 26] on input "GW03132A" at bounding box center [298, 25] width 94 height 10
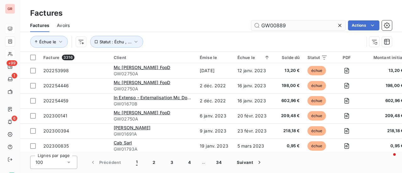
click at [286, 27] on input "GW00889" at bounding box center [298, 25] width 94 height 10
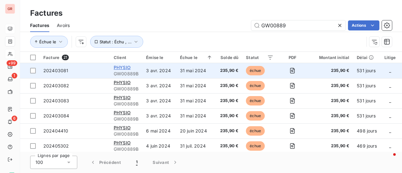
type input "GW00889"
click at [128, 66] on span "PHYSIO" at bounding box center [122, 67] width 17 height 5
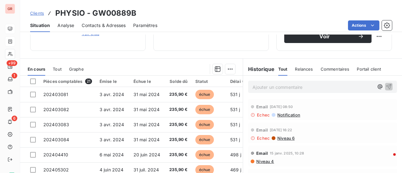
scroll to position [126, 0]
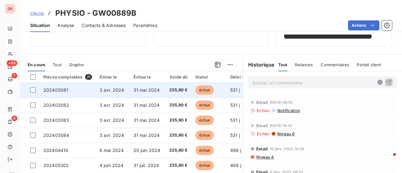
click at [208, 91] on span "échue" at bounding box center [205, 89] width 19 height 9
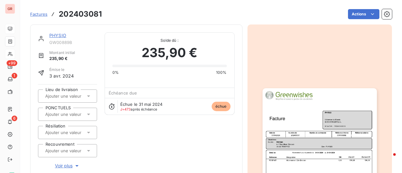
click at [317, 117] on img "button" at bounding box center [320, 169] width 114 height 162
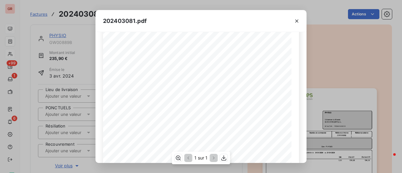
scroll to position [31, 0]
click at [297, 22] on icon "button" at bounding box center [296, 20] width 3 height 3
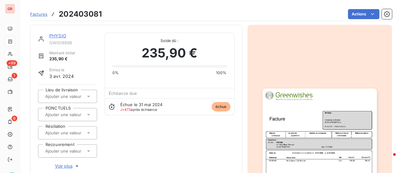
scroll to position [0, 0]
click at [322, 124] on img "button" at bounding box center [320, 169] width 114 height 162
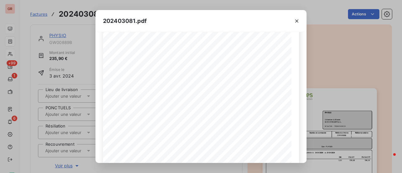
scroll to position [63, 0]
click at [298, 19] on icon "button" at bounding box center [297, 21] width 6 height 6
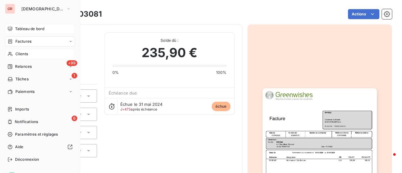
click at [24, 43] on span "Factures" at bounding box center [23, 42] width 16 height 6
click at [30, 40] on span "Factures" at bounding box center [23, 42] width 16 height 6
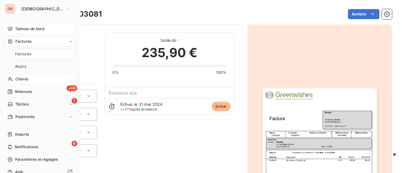
click at [31, 40] on div "Factures" at bounding box center [40, 41] width 70 height 10
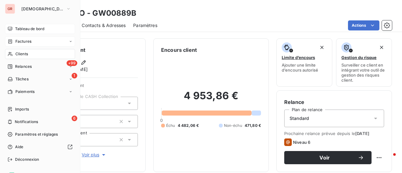
click at [25, 40] on span "Factures" at bounding box center [23, 42] width 16 height 6
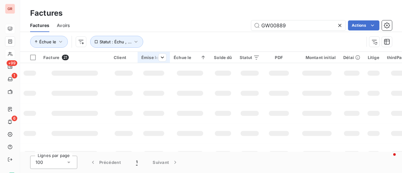
drag, startPoint x: 296, startPoint y: 24, endPoint x: 148, endPoint y: 59, distance: 151.9
click at [222, 41] on div "Factures Avoirs GW00889 Actions Échue le Statut : Échu , ..." at bounding box center [211, 35] width 382 height 33
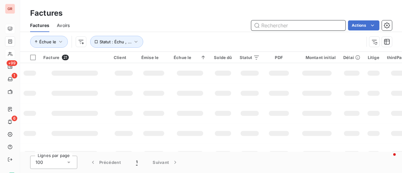
click at [276, 24] on input "text" at bounding box center [298, 25] width 94 height 10
paste input "202505611"
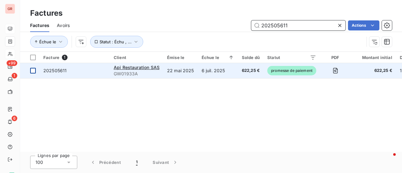
type input "202505611"
click at [34, 72] on div at bounding box center [33, 71] width 6 height 6
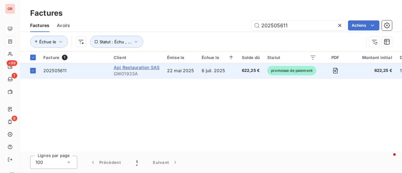
click at [136, 66] on span "Api Restauration SAS" at bounding box center [137, 67] width 46 height 5
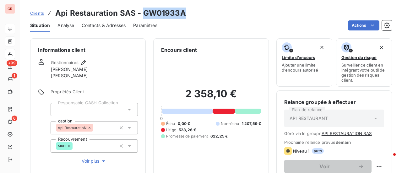
drag, startPoint x: 181, startPoint y: 13, endPoint x: 143, endPoint y: 15, distance: 37.8
click at [143, 15] on h3 "Api Restauration SAS - GW01933A" at bounding box center [120, 13] width 131 height 11
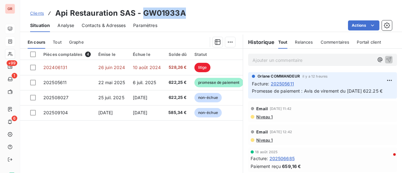
click at [266, 119] on span "Niveau 1" at bounding box center [264, 116] width 17 height 5
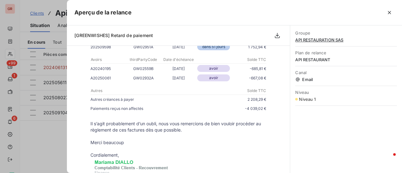
scroll to position [691, 0]
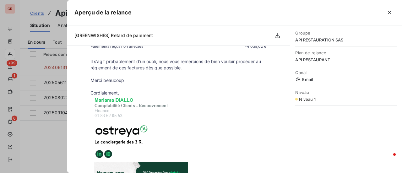
click at [65, 138] on div at bounding box center [201, 86] width 402 height 173
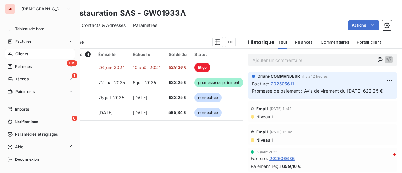
drag, startPoint x: 22, startPoint y: 42, endPoint x: 129, endPoint y: 21, distance: 108.9
click at [22, 42] on span "Factures" at bounding box center [23, 42] width 16 height 6
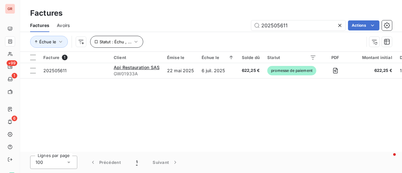
drag, startPoint x: 294, startPoint y: 27, endPoint x: 134, endPoint y: 39, distance: 160.2
click at [135, 39] on div "Factures Avoirs 202505611 Actions Échue le Statut : Échu , ..." at bounding box center [211, 35] width 382 height 33
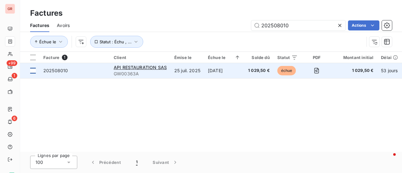
type input "202508010"
click at [36, 69] on td at bounding box center [29, 70] width 19 height 15
click at [127, 69] on span "API RESTAURATION SAS" at bounding box center [140, 67] width 53 height 5
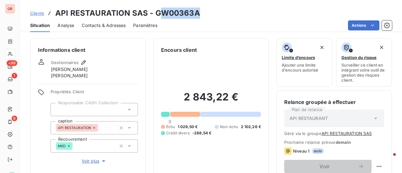
drag, startPoint x: 198, startPoint y: 18, endPoint x: 157, endPoint y: 14, distance: 41.0
click at [157, 14] on div "Clients API RESTAURATION SAS - GW00363A" at bounding box center [211, 13] width 382 height 11
click at [198, 19] on div "Clients API RESTAURATION SAS - GW00363A" at bounding box center [211, 13] width 382 height 11
drag, startPoint x: 197, startPoint y: 14, endPoint x: 153, endPoint y: 14, distance: 44.3
click at [153, 14] on div "Clients API RESTAURATION SAS - GW00363A" at bounding box center [211, 13] width 382 height 11
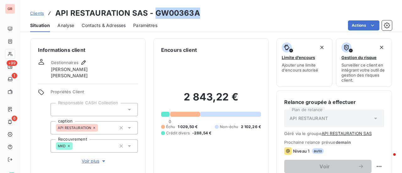
copy h3 "GW00363A"
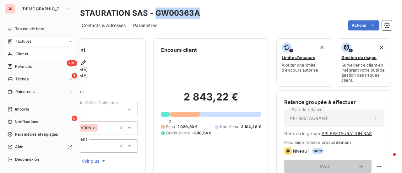
click at [26, 41] on span "Factures" at bounding box center [23, 42] width 16 height 6
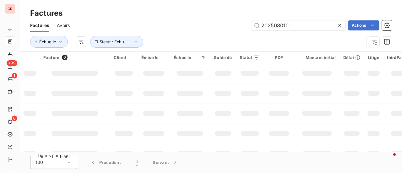
drag, startPoint x: 296, startPoint y: 27, endPoint x: 174, endPoint y: 33, distance: 123.1
click at [183, 32] on div "Factures Avoirs 202508010 Actions Échue le Statut : Échu , ..." at bounding box center [211, 35] width 382 height 33
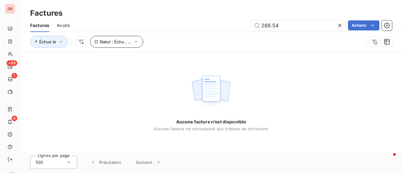
drag, startPoint x: 289, startPoint y: 27, endPoint x: 139, endPoint y: 46, distance: 150.8
click at [139, 46] on div "Factures Avoirs 288.54 Actions Échue le Statut : Échu , ..." at bounding box center [211, 35] width 382 height 33
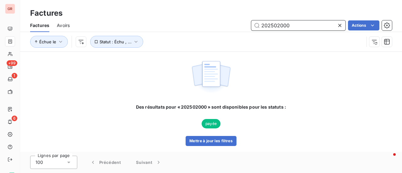
drag, startPoint x: 297, startPoint y: 23, endPoint x: 78, endPoint y: 80, distance: 225.7
click at [91, 77] on div "Factures Factures Avoirs 202502000 Actions Échue le Statut : Échu , ... Des rés…" at bounding box center [211, 86] width 382 height 173
type input "2"
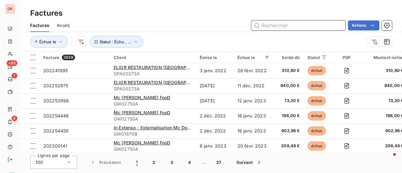
click at [286, 22] on input "text" at bounding box center [298, 25] width 94 height 10
paste input "202502460"
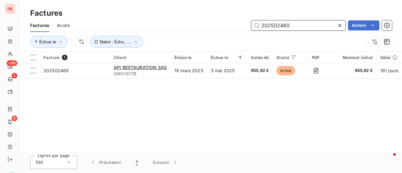
drag, startPoint x: 294, startPoint y: 26, endPoint x: 153, endPoint y: 34, distance: 141.0
click at [160, 34] on div "Factures Avoirs 202502460 Actions Échue le Statut : Échu , ..." at bounding box center [211, 35] width 382 height 33
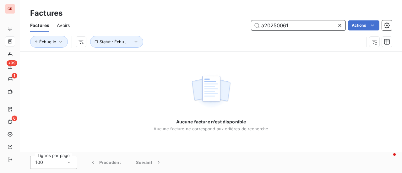
click at [67, 23] on span "Avoirs" at bounding box center [63, 25] width 13 height 6
type input "a20250061"
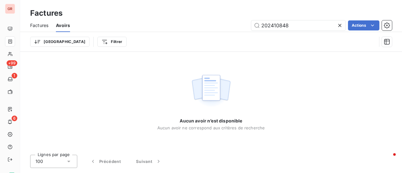
drag, startPoint x: 231, startPoint y: 34, endPoint x: 87, endPoint y: 56, distance: 145.6
click at [111, 56] on div "Factures Factures Avoirs 202410848 Actions Trier Filtrer Aucun avoir n’est disp…" at bounding box center [211, 86] width 382 height 173
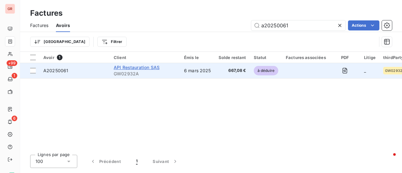
type input "a20250061"
click at [144, 68] on span "API Restauration SAS" at bounding box center [137, 67] width 46 height 5
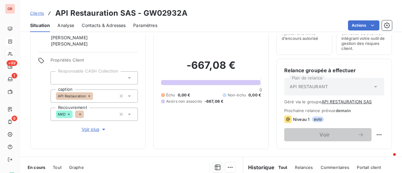
scroll to position [31, 0]
click at [116, 35] on div "Gestionnaires Juliette Léonard Leïla Brige" at bounding box center [88, 37] width 100 height 20
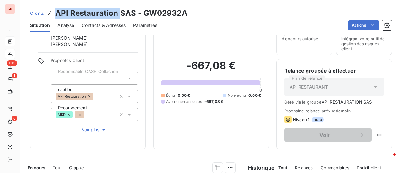
drag, startPoint x: 117, startPoint y: 14, endPoint x: 48, endPoint y: 14, distance: 69.5
click at [48, 14] on div "Clients API Restauration SAS - GW02932A" at bounding box center [108, 13] width 157 height 11
copy h3 "API Restauration"
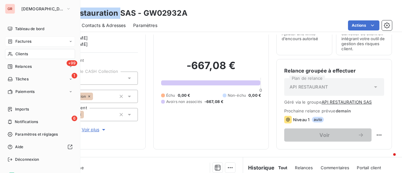
click at [27, 41] on span "Factures" at bounding box center [23, 42] width 16 height 6
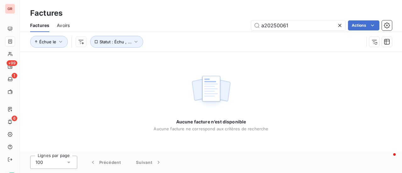
drag, startPoint x: 292, startPoint y: 28, endPoint x: 172, endPoint y: 39, distance: 120.9
click at [176, 39] on div "Factures Avoirs a20250061 Actions Échue le Statut : Échu , ..." at bounding box center [211, 35] width 382 height 33
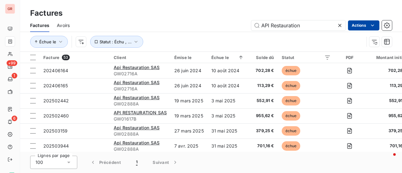
type input "API Restauration"
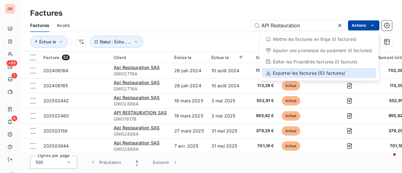
click at [307, 74] on div "Exporter les factures (53 factures)" at bounding box center [319, 73] width 114 height 10
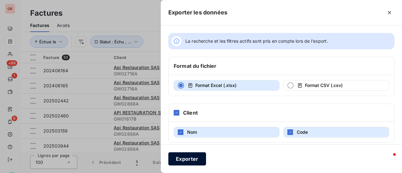
click at [196, 158] on button "Exporter" at bounding box center [187, 158] width 38 height 13
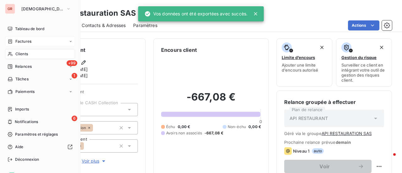
click at [26, 42] on span "Factures" at bounding box center [23, 42] width 16 height 6
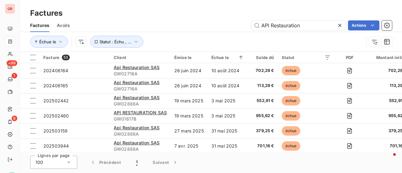
click at [64, 25] on span "Avoirs" at bounding box center [63, 25] width 13 height 6
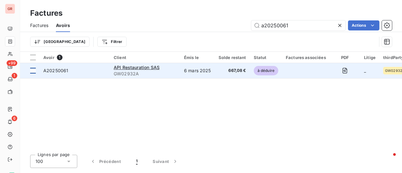
click at [33, 71] on div at bounding box center [33, 71] width 6 height 6
click at [131, 68] on span "API Restauration SAS" at bounding box center [137, 67] width 46 height 5
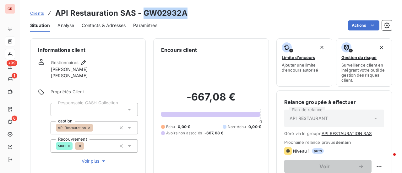
drag, startPoint x: 190, startPoint y: 15, endPoint x: 142, endPoint y: 10, distance: 48.4
click at [142, 10] on div "Clients API Restauration SAS - GW02932A" at bounding box center [211, 13] width 382 height 11
copy h3 "GW02932A"
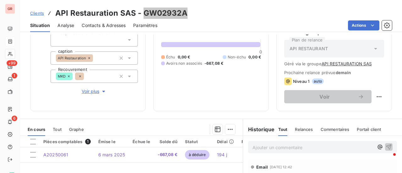
scroll to position [94, 0]
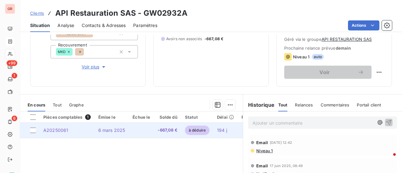
click at [113, 131] on span "6 mars 2025" at bounding box center [111, 130] width 27 height 5
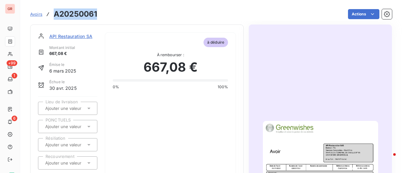
drag, startPoint x: 100, startPoint y: 14, endPoint x: 48, endPoint y: 17, distance: 52.0
click at [48, 17] on div "Avoirs A20250061 Actions" at bounding box center [211, 14] width 362 height 13
copy h3 "A20250061"
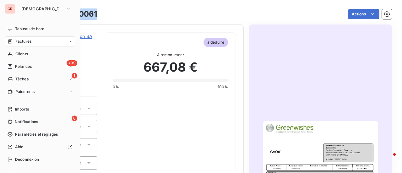
click at [30, 41] on span "Factures" at bounding box center [23, 42] width 16 height 6
click at [31, 42] on span "Factures" at bounding box center [23, 42] width 16 height 6
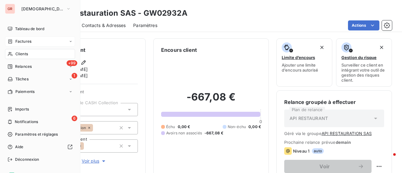
click at [28, 42] on span "Factures" at bounding box center [23, 42] width 16 height 6
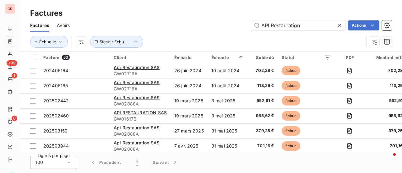
drag, startPoint x: 169, startPoint y: 27, endPoint x: 137, endPoint y: 30, distance: 32.8
click at [156, 29] on div "API Restauration Actions" at bounding box center [234, 25] width 315 height 10
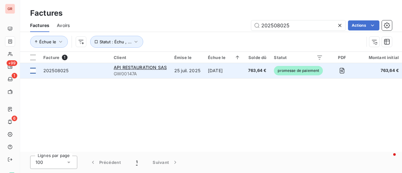
type input "202508025"
click at [35, 70] on div at bounding box center [33, 71] width 6 height 6
click at [140, 67] on span "API RESTAURATION SAS" at bounding box center [140, 67] width 53 height 5
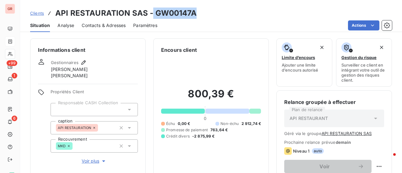
drag, startPoint x: 196, startPoint y: 12, endPoint x: 151, endPoint y: 11, distance: 44.0
click at [151, 11] on div "Clients API RESTAURATION SAS - GW00147A" at bounding box center [211, 13] width 382 height 11
copy h3 "GW00147A"
click at [199, 10] on div "Clients API RESTAURATION SAS - GW00147A" at bounding box center [211, 13] width 382 height 11
drag, startPoint x: 198, startPoint y: 11, endPoint x: 153, endPoint y: 15, distance: 44.6
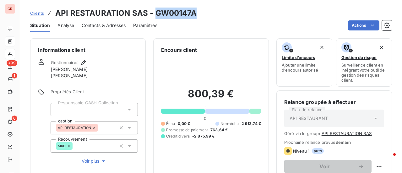
click at [153, 15] on div "Clients API RESTAURATION SAS - GW00147A" at bounding box center [211, 13] width 382 height 11
copy h3 "GW00147A"
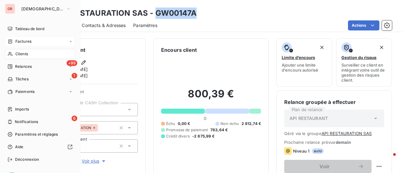
drag, startPoint x: 31, startPoint y: 42, endPoint x: 58, endPoint y: 37, distance: 27.4
click at [31, 42] on span "Factures" at bounding box center [23, 42] width 16 height 6
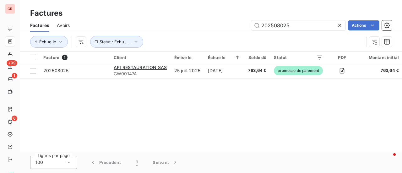
drag, startPoint x: 289, startPoint y: 27, endPoint x: 197, endPoint y: 28, distance: 92.4
click at [197, 28] on div "202508025 Actions" at bounding box center [234, 25] width 315 height 10
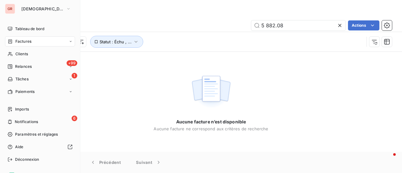
click at [24, 39] on span "Factures" at bounding box center [23, 42] width 16 height 6
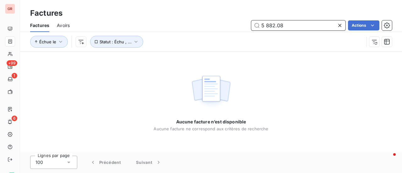
drag, startPoint x: 289, startPoint y: 23, endPoint x: 182, endPoint y: 25, distance: 106.9
click at [199, 25] on div "5 882.08 Actions" at bounding box center [234, 25] width 315 height 10
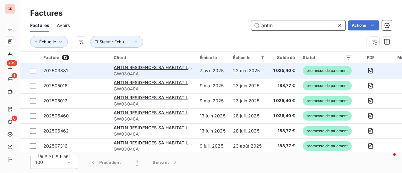
type input "antin"
click at [36, 71] on td at bounding box center [29, 70] width 19 height 15
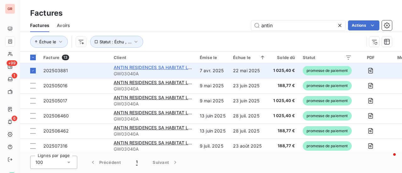
click at [157, 69] on span "ANTIN RESIDENCES SA HABITAT LOYER MODERE" at bounding box center [167, 67] width 107 height 5
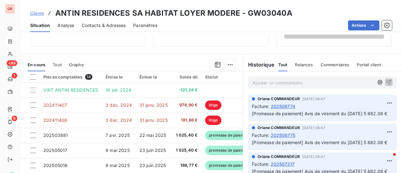
scroll to position [31, 0]
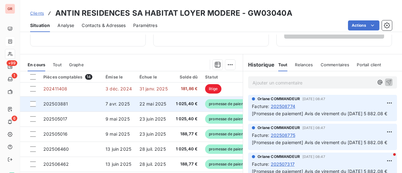
click at [67, 104] on span "202503881" at bounding box center [55, 103] width 25 height 5
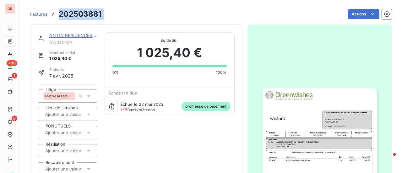
drag, startPoint x: 106, startPoint y: 16, endPoint x: 57, endPoint y: 14, distance: 48.8
click at [57, 14] on div "Factures 202503881 Actions" at bounding box center [211, 14] width 362 height 13
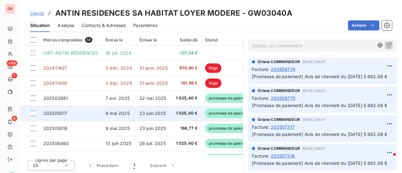
scroll to position [163, 0]
click at [66, 113] on span "202505017" at bounding box center [55, 112] width 24 height 5
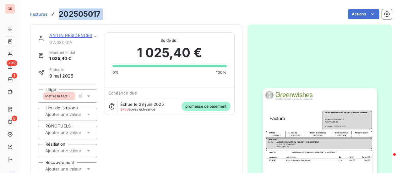
drag, startPoint x: 97, startPoint y: 14, endPoint x: 66, endPoint y: 16, distance: 31.2
click at [61, 16] on div "Factures 202505017 Actions" at bounding box center [211, 14] width 362 height 13
click at [75, 34] on link "ANTIN RESIDENCES SA HABITAT LOYER MODERE" at bounding box center [102, 35] width 107 height 5
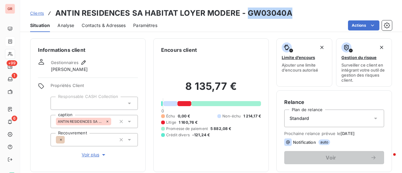
drag, startPoint x: 292, startPoint y: 16, endPoint x: 245, endPoint y: 15, distance: 47.2
click at [245, 15] on div "Clients ANTIN RESIDENCES SA HABITAT LOYER MODERE - GW03040A" at bounding box center [211, 13] width 382 height 11
copy h3 "GW03040A"
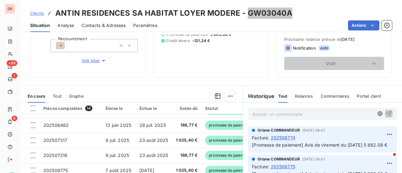
scroll to position [104, 0]
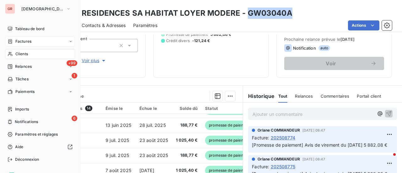
click at [23, 39] on span "Factures" at bounding box center [23, 42] width 16 height 6
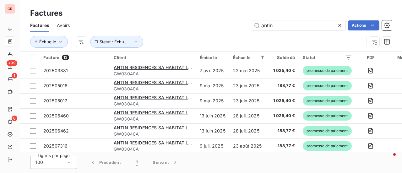
drag, startPoint x: 284, startPoint y: 29, endPoint x: 183, endPoint y: 36, distance: 101.4
click at [183, 36] on div "Factures Avoirs antin Actions Échue le Statut : Échu , ..." at bounding box center [211, 35] width 382 height 33
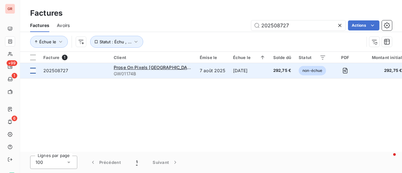
type input "202508727"
click at [32, 71] on div at bounding box center [33, 71] width 6 height 6
click at [128, 69] on span "Prose On Pixels France" at bounding box center [154, 67] width 81 height 5
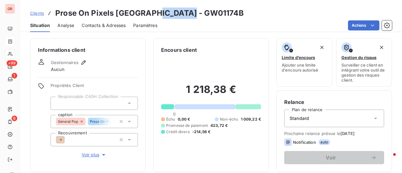
drag, startPoint x: 190, startPoint y: 12, endPoint x: 150, endPoint y: 12, distance: 40.2
click at [150, 12] on div "Clients Prose On Pixels France - GW01174B" at bounding box center [211, 13] width 382 height 11
copy h3 "GW01174B"
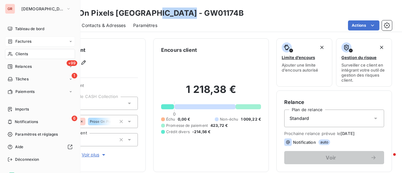
click at [28, 41] on span "Factures" at bounding box center [23, 42] width 16 height 6
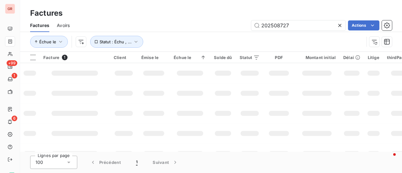
drag, startPoint x: 301, startPoint y: 28, endPoint x: 201, endPoint y: 32, distance: 100.0
click at [203, 32] on div "Factures Avoirs 202508727 Actions" at bounding box center [211, 25] width 382 height 13
click at [262, 25] on input "202505678" at bounding box center [298, 25] width 94 height 10
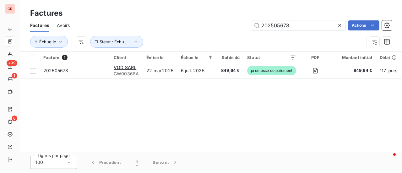
type input "202505678"
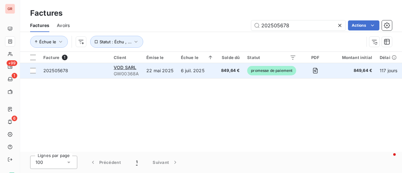
click at [64, 71] on span "202505678" at bounding box center [55, 70] width 25 height 5
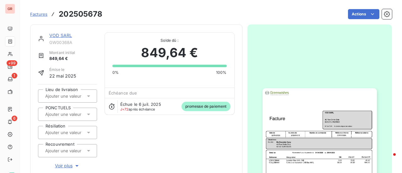
click at [67, 35] on link "VOD SARL" at bounding box center [60, 35] width 23 height 5
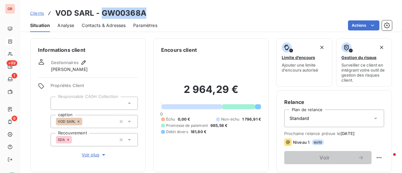
drag, startPoint x: 140, startPoint y: 16, endPoint x: 100, endPoint y: 16, distance: 39.6
click at [100, 16] on h3 "VOD SARL - GW00368A" at bounding box center [100, 13] width 91 height 11
copy h3 "GW00368A"
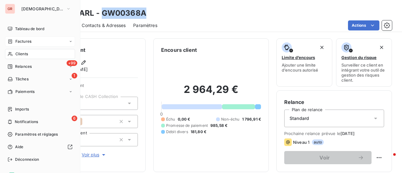
drag, startPoint x: 26, startPoint y: 42, endPoint x: 35, endPoint y: 42, distance: 9.5
click at [26, 42] on span "Factures" at bounding box center [23, 42] width 16 height 6
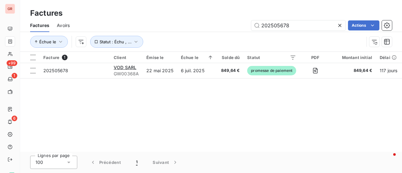
drag, startPoint x: 253, startPoint y: 26, endPoint x: 148, endPoint y: 39, distance: 105.2
click at [161, 38] on div "Factures Avoirs 202505678 Actions Échue le Statut : Échu , ..." at bounding box center [211, 35] width 382 height 33
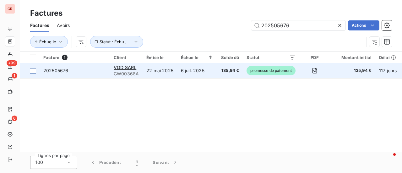
type input "202505676"
click at [38, 71] on td at bounding box center [29, 70] width 19 height 15
click at [129, 69] on span "VOD SARL" at bounding box center [125, 67] width 23 height 5
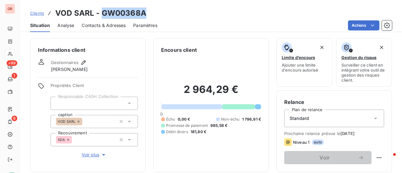
drag, startPoint x: 133, startPoint y: 15, endPoint x: 103, endPoint y: 15, distance: 30.2
click at [103, 15] on div "Clients VOD SARL - GW00368A" at bounding box center [211, 13] width 382 height 11
